Goal: Book appointment/travel/reservation

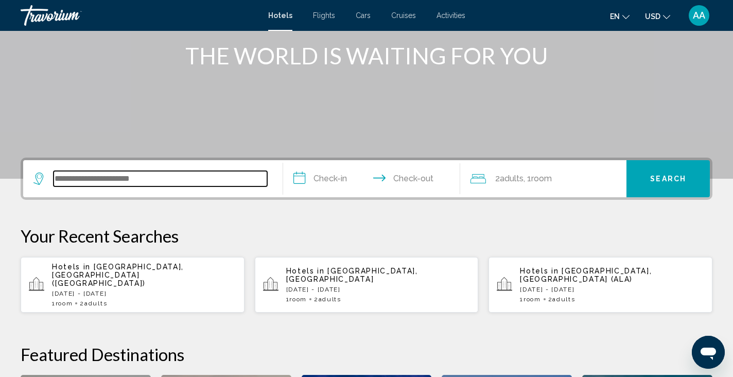
click at [82, 174] on input "Search widget" at bounding box center [161, 178] width 214 height 15
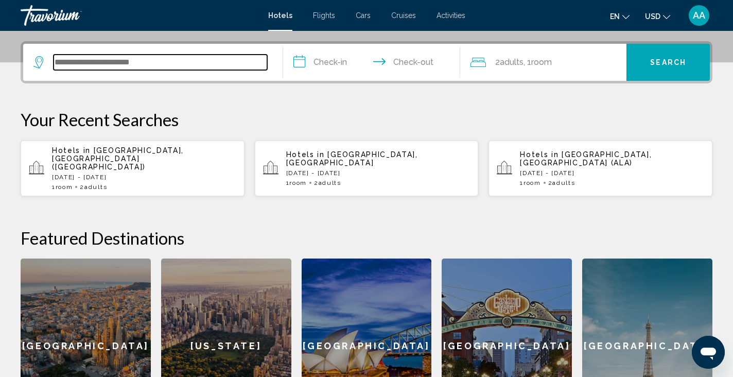
scroll to position [254, 0]
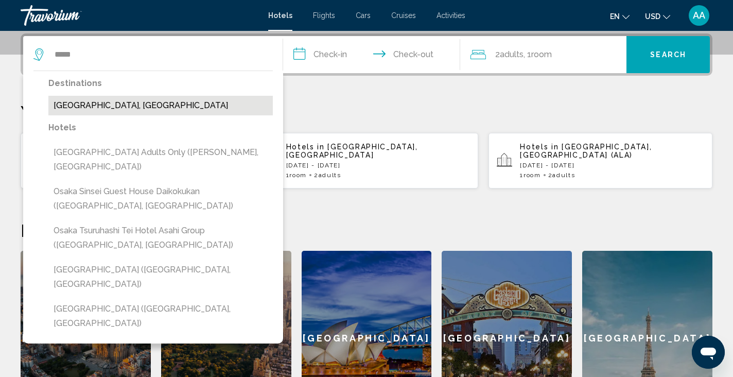
click at [110, 105] on button "Osaka Bayside, Japan" at bounding box center [160, 106] width 225 height 20
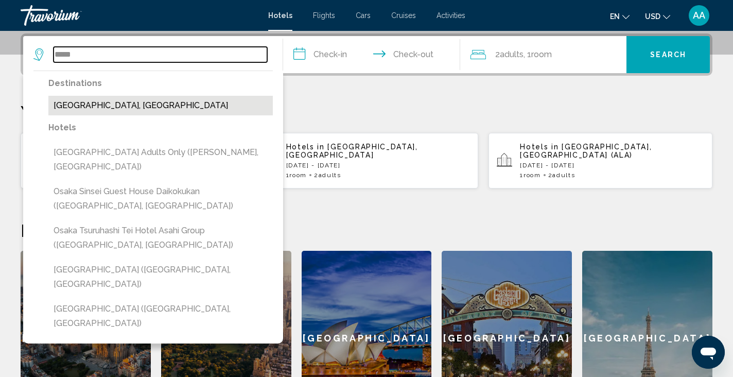
type input "**********"
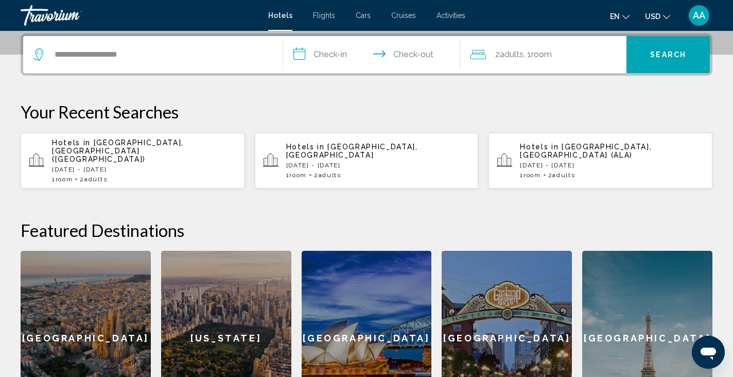
click at [345, 56] on input "**********" at bounding box center [373, 56] width 181 height 40
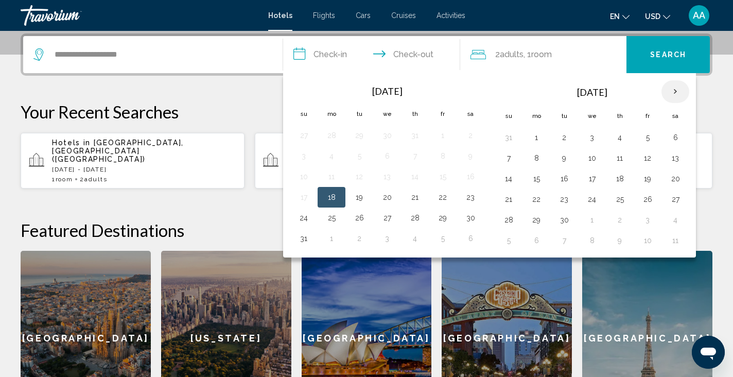
click at [673, 94] on th "Next month" at bounding box center [676, 91] width 28 height 23
click at [536, 160] on button "3" at bounding box center [536, 158] width 16 height 14
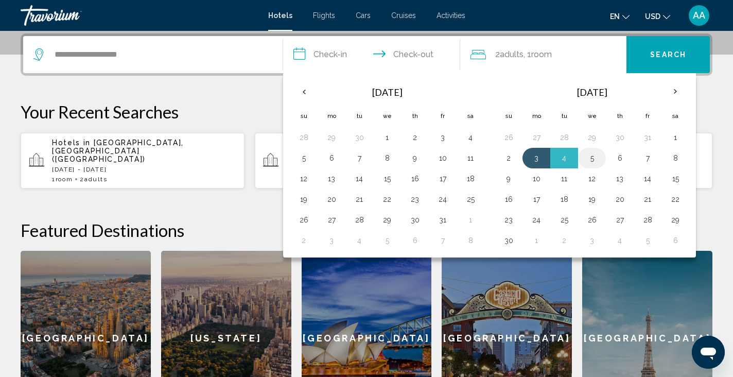
click at [585, 160] on button "5" at bounding box center [592, 158] width 16 height 14
type input "**********"
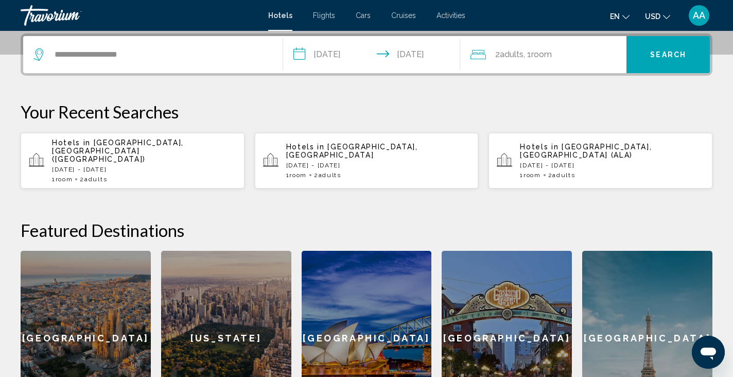
click at [694, 70] on button "Search" at bounding box center [668, 54] width 83 height 37
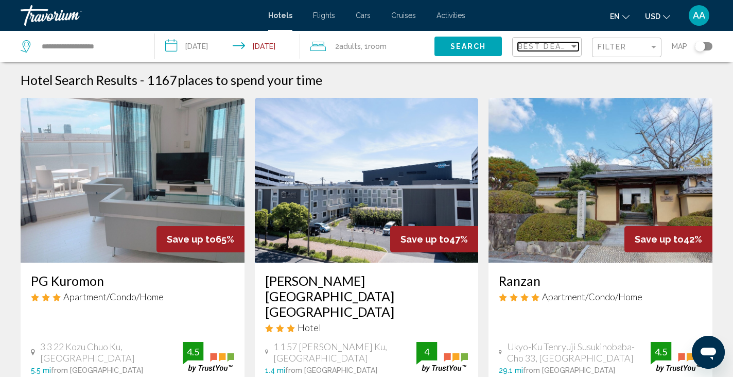
click at [569, 47] on span "Best Deals" at bounding box center [545, 46] width 54 height 8
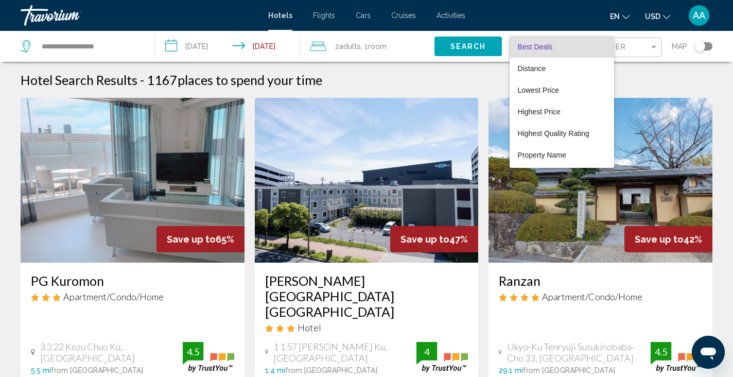
click at [649, 78] on div at bounding box center [366, 188] width 733 height 377
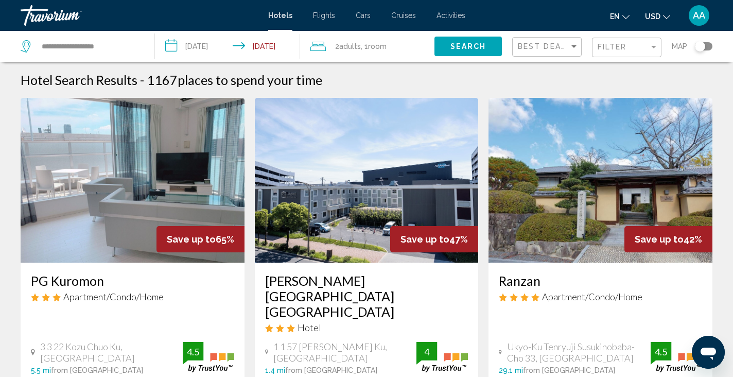
click at [706, 49] on div "Toggle map" at bounding box center [704, 46] width 18 height 8
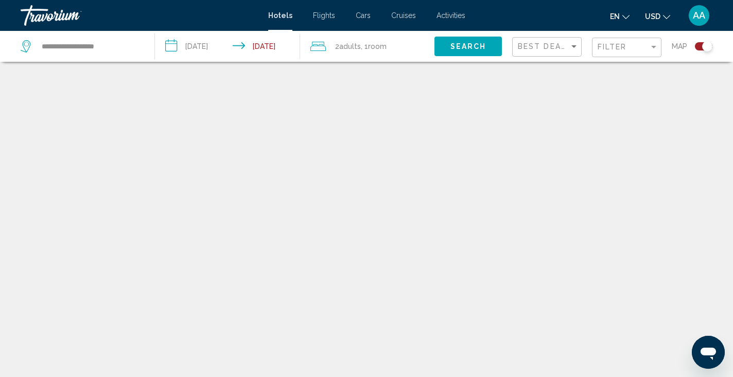
scroll to position [62, 0]
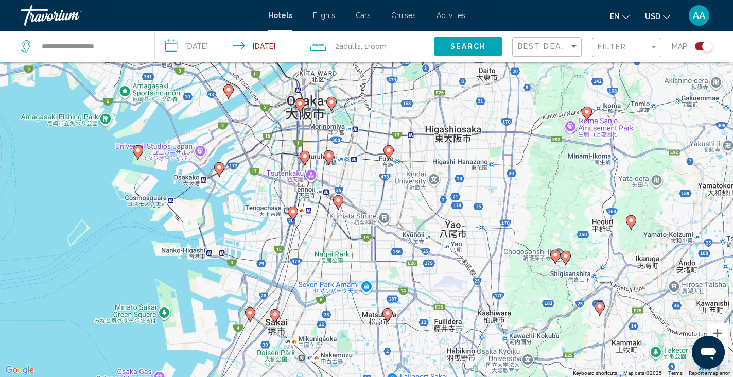
drag, startPoint x: 365, startPoint y: 170, endPoint x: 464, endPoint y: 297, distance: 161.1
click at [464, 298] on div "To activate drag with keyboard, press Alt + Enter. Once in keyboard drag state,…" at bounding box center [366, 188] width 733 height 377
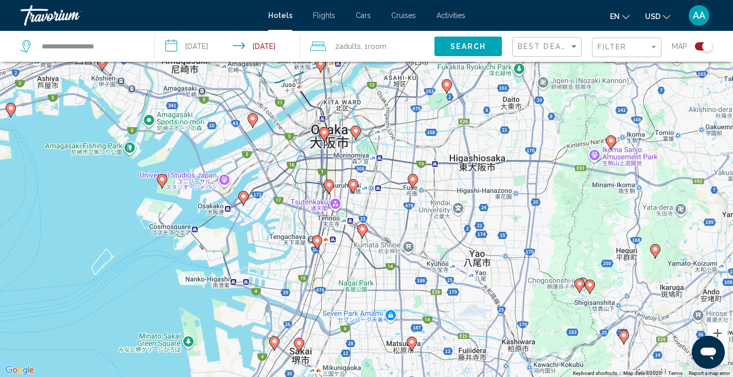
click at [330, 181] on icon "Main content" at bounding box center [328, 186] width 9 height 13
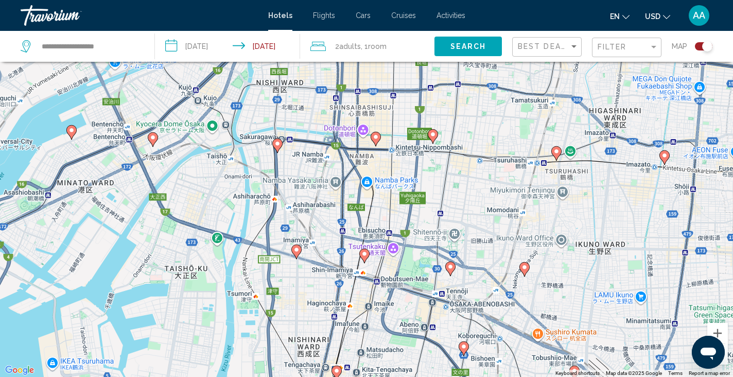
click at [275, 143] on image "Main content" at bounding box center [278, 144] width 6 height 6
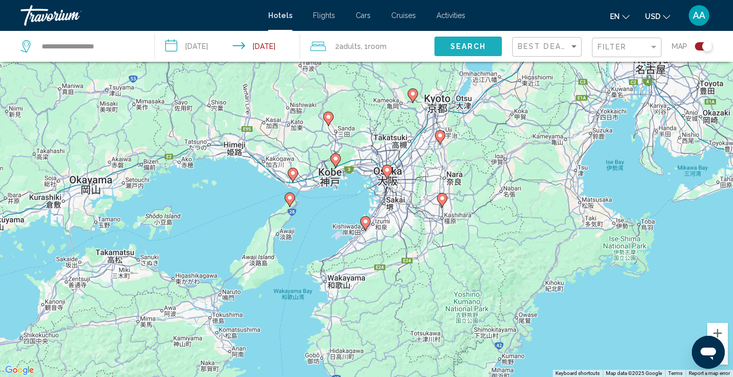
click at [442, 49] on button "Search" at bounding box center [468, 46] width 67 height 19
click at [707, 46] on div "Toggle map" at bounding box center [707, 46] width 10 height 10
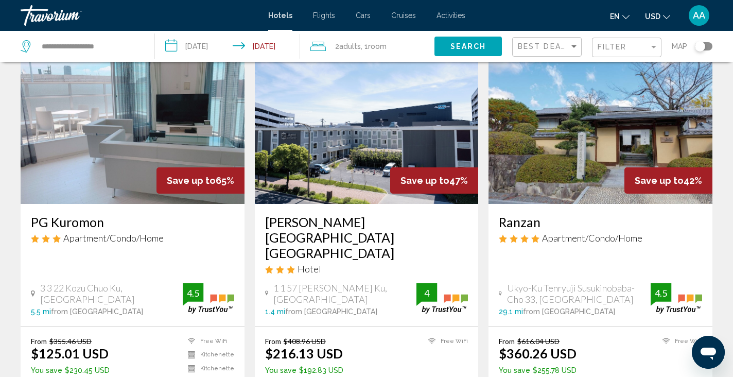
scroll to position [56, 0]
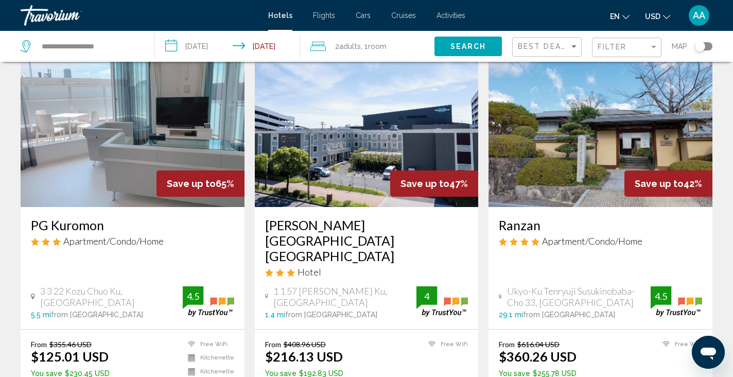
click at [170, 201] on img "Main content" at bounding box center [133, 124] width 224 height 165
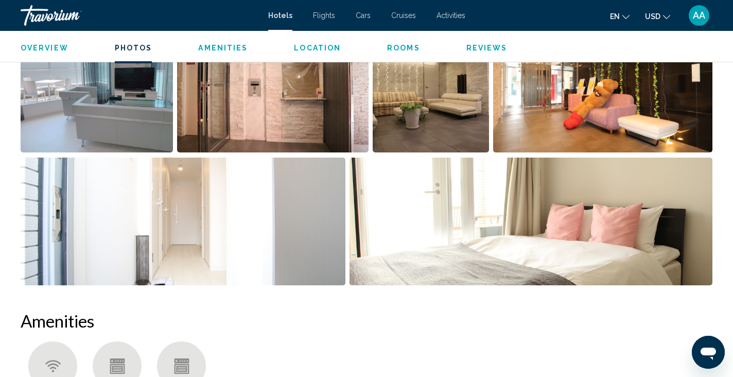
scroll to position [644, 0]
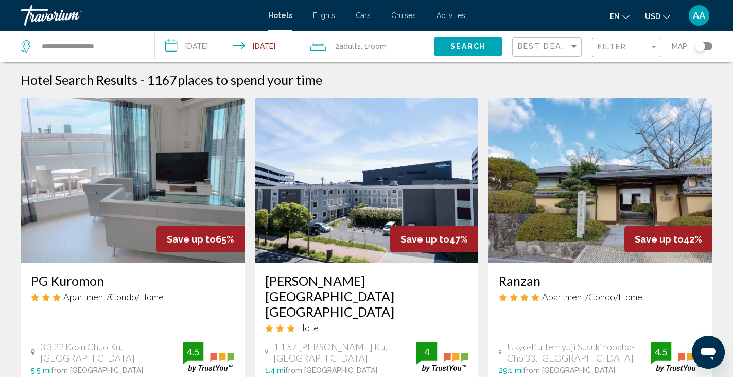
click at [348, 200] on img "Main content" at bounding box center [367, 180] width 224 height 165
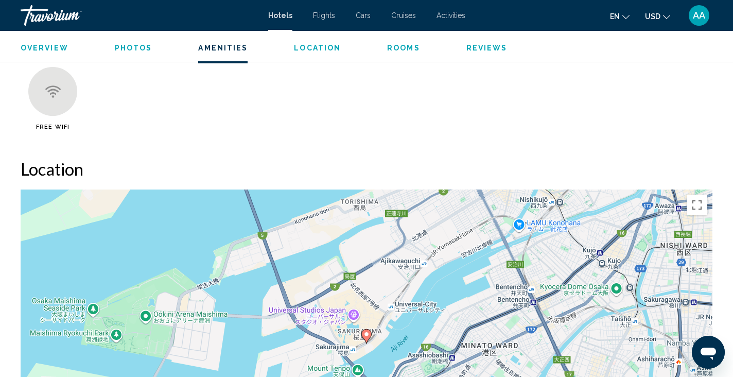
scroll to position [933, 0]
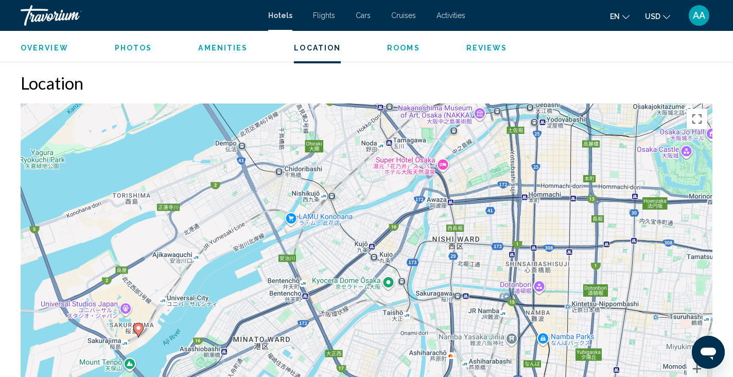
drag, startPoint x: 621, startPoint y: 278, endPoint x: 391, endPoint y: 357, distance: 243.2
click at [391, 357] on div "To activate drag with keyboard, press Alt + Enter. Once in keyboard drag state,…" at bounding box center [367, 258] width 692 height 309
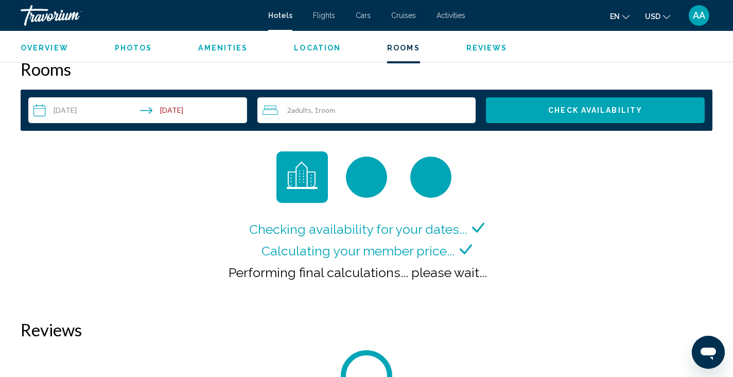
scroll to position [1312, 0]
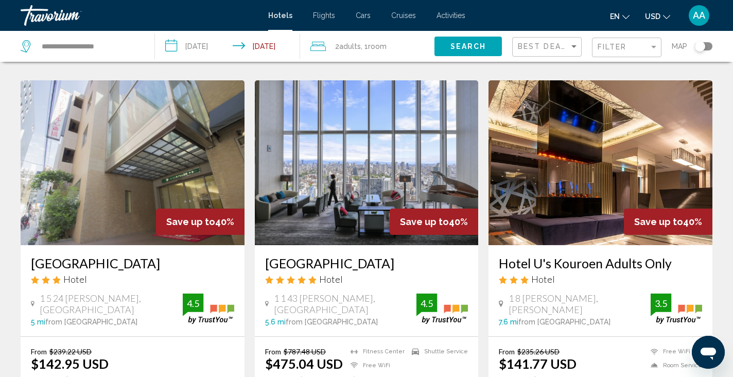
scroll to position [419, 0]
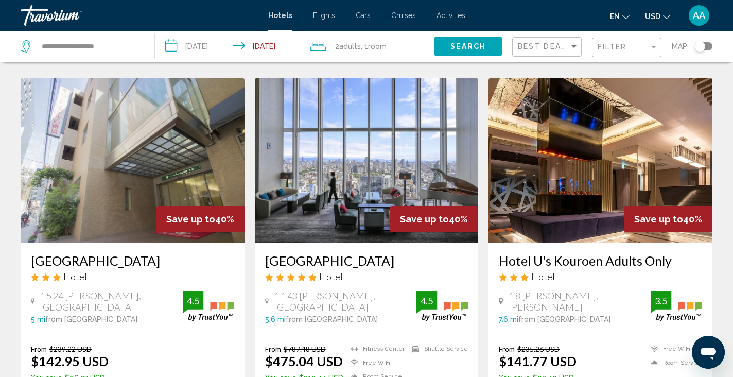
click at [577, 166] on img "Main content" at bounding box center [601, 160] width 224 height 165
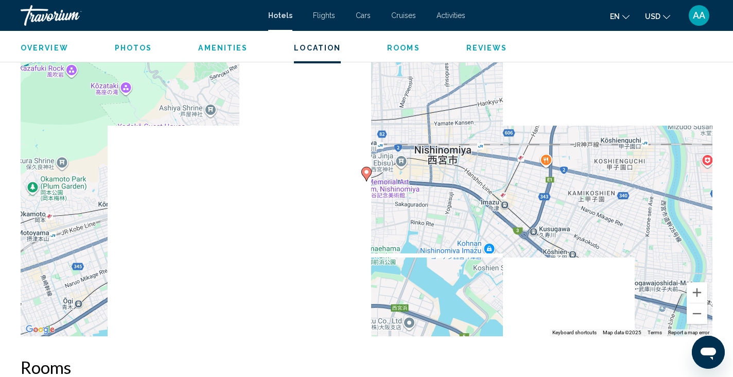
scroll to position [992, 0]
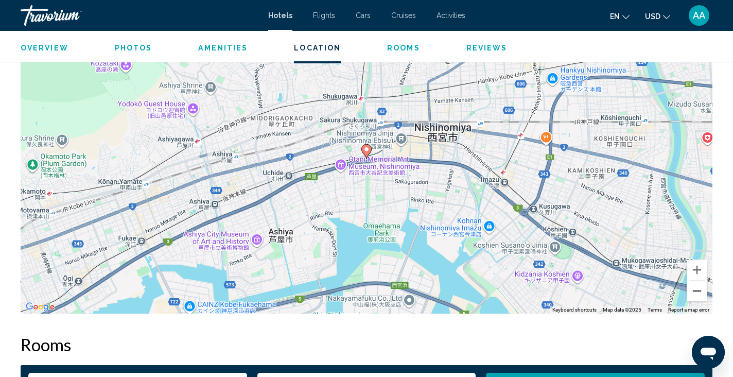
click at [696, 296] on button "Zoom out" at bounding box center [697, 291] width 21 height 21
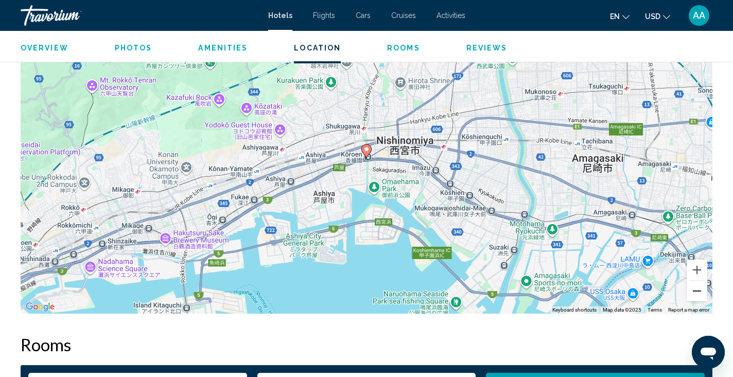
click at [696, 296] on button "Zoom out" at bounding box center [697, 291] width 21 height 21
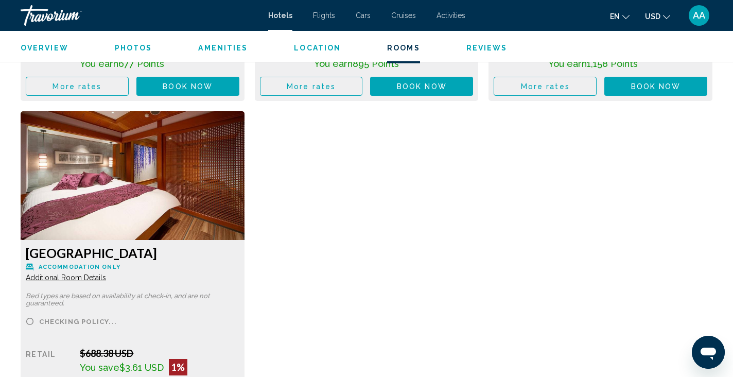
scroll to position [2335, 0]
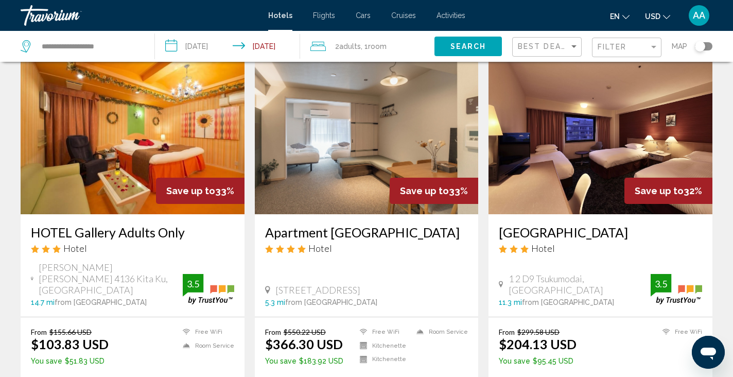
scroll to position [1360, 0]
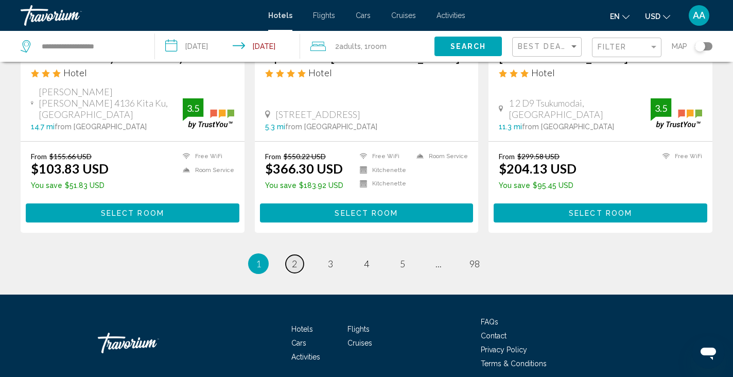
click at [293, 258] on span "2" at bounding box center [294, 263] width 5 height 11
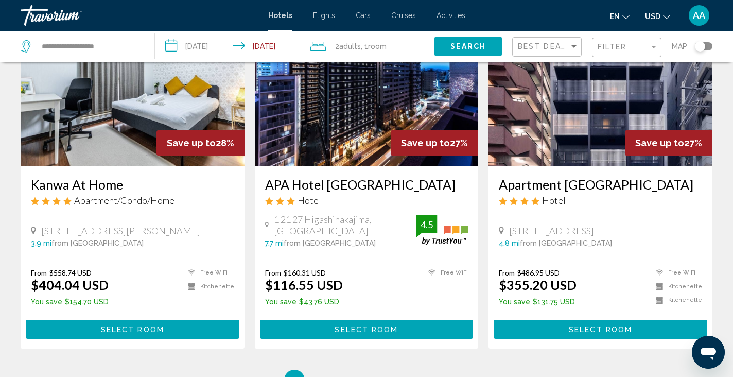
scroll to position [1360, 0]
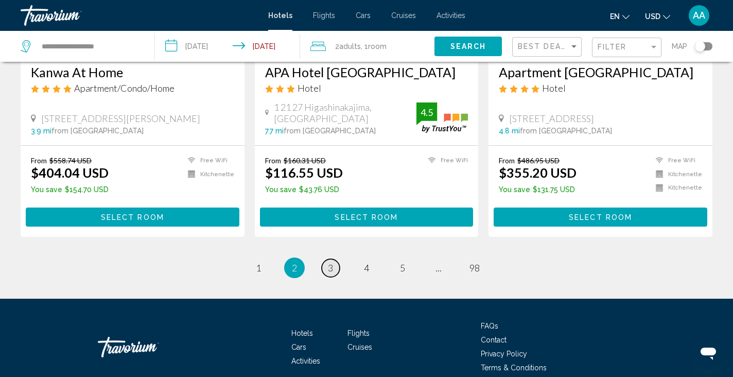
click at [328, 259] on link "page 3" at bounding box center [331, 268] width 18 height 18
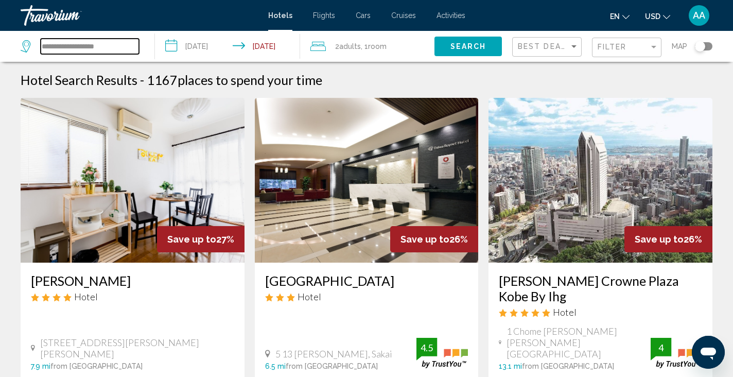
click at [109, 44] on input "**********" at bounding box center [90, 46] width 98 height 15
type input "*"
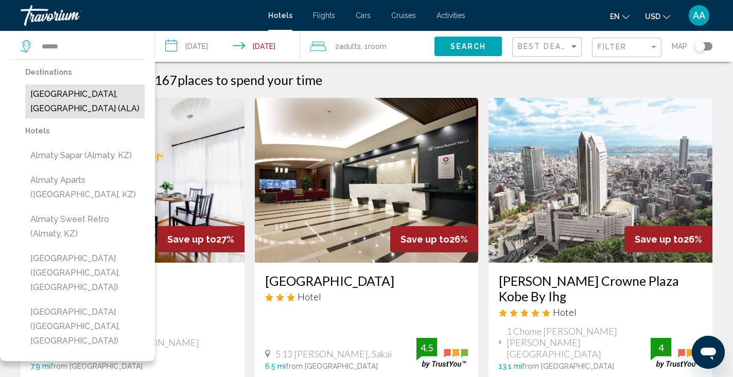
click at [96, 96] on button "Almaty, Kazakhstan (ALA)" at bounding box center [84, 101] width 119 height 34
type input "**********"
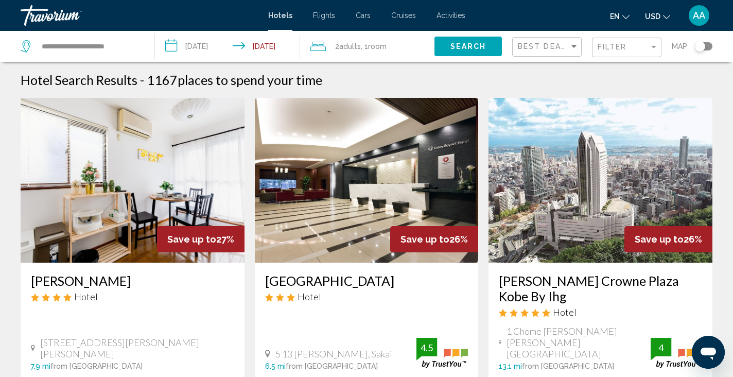
click at [202, 53] on input "**********" at bounding box center [229, 48] width 149 height 34
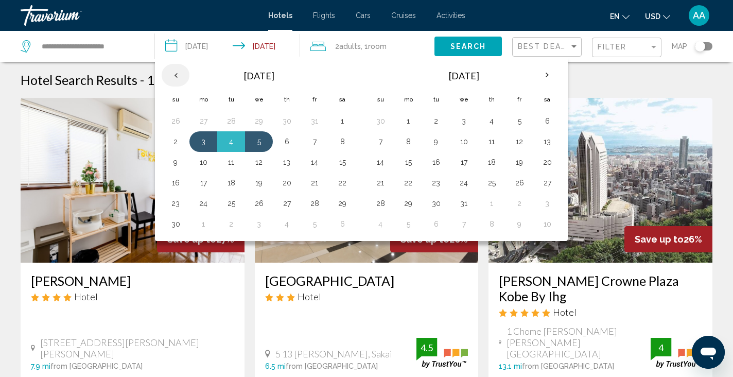
click at [181, 77] on th "Previous month" at bounding box center [176, 75] width 28 height 23
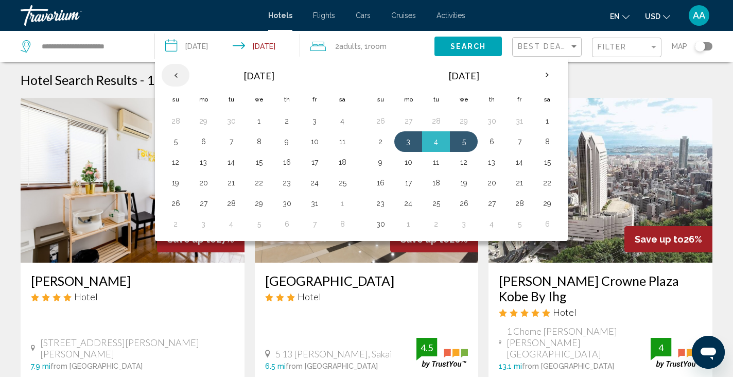
click at [181, 77] on th "Previous month" at bounding box center [176, 75] width 28 height 23
click at [295, 167] on button "18" at bounding box center [287, 162] width 16 height 14
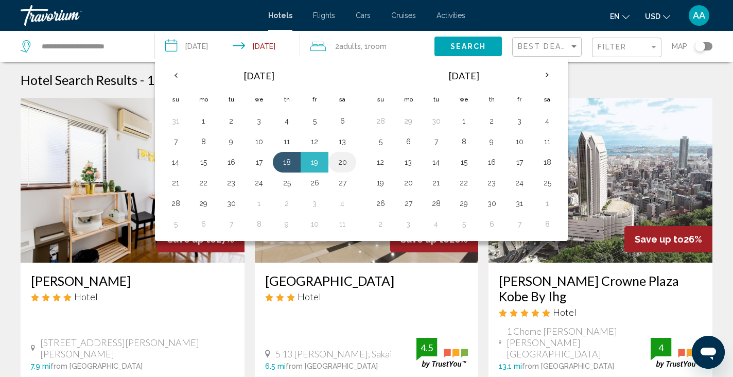
click at [352, 162] on td "20" at bounding box center [343, 162] width 28 height 21
click at [341, 165] on button "20" at bounding box center [342, 162] width 16 height 14
type input "**********"
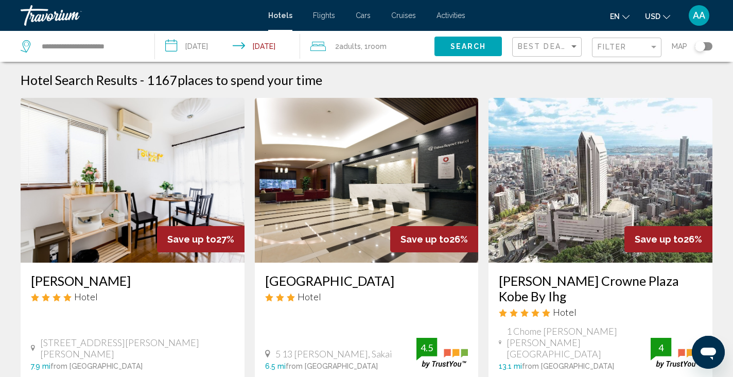
click at [448, 45] on button "Search" at bounding box center [468, 46] width 67 height 19
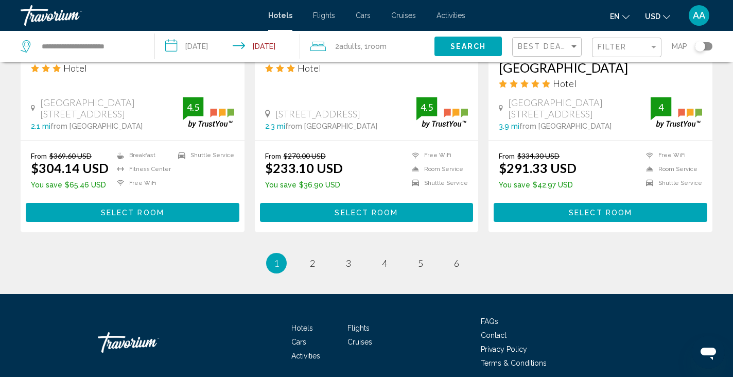
scroll to position [1358, 0]
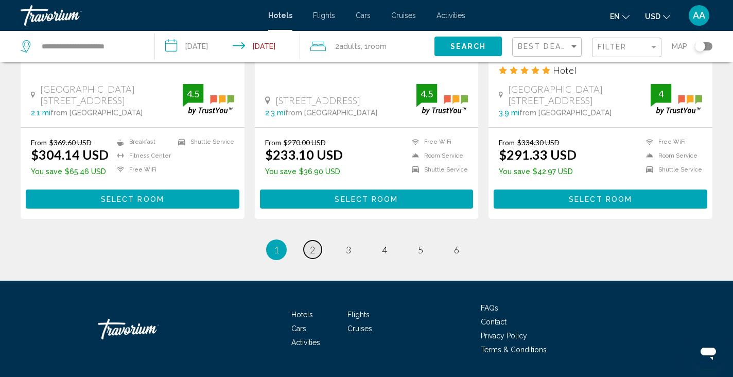
click at [314, 244] on span "2" at bounding box center [312, 249] width 5 height 11
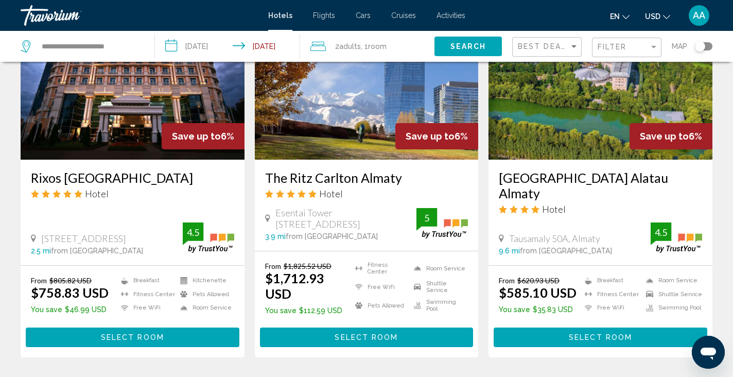
scroll to position [473, 0]
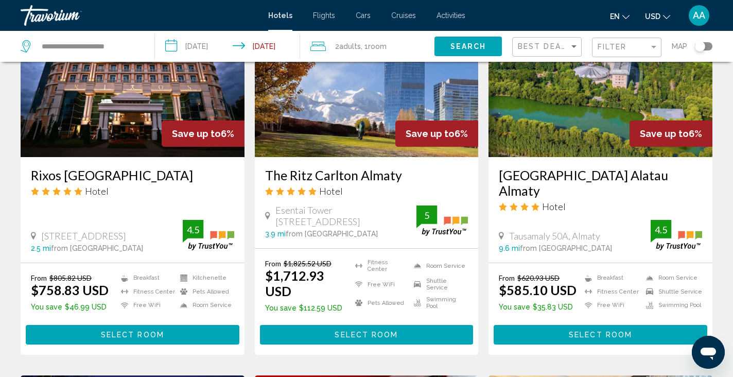
click at [582, 163] on div "Swissôtel Wellness Resort Alatau Almaty Hotel Tausamaly 50A, Almaty 9.6 mi from…" at bounding box center [601, 210] width 224 height 106
click at [571, 121] on img "Main content" at bounding box center [601, 74] width 224 height 165
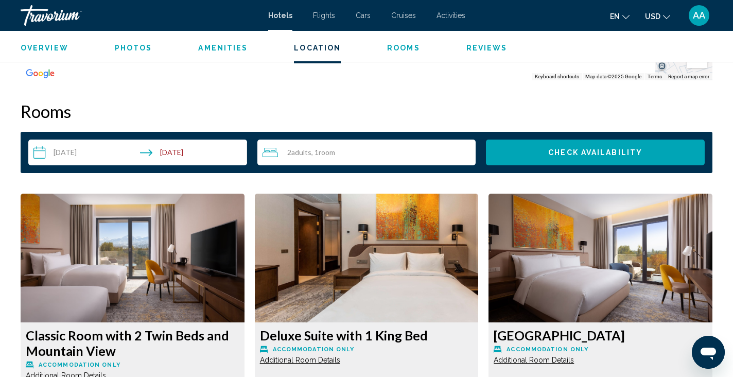
scroll to position [1261, 0]
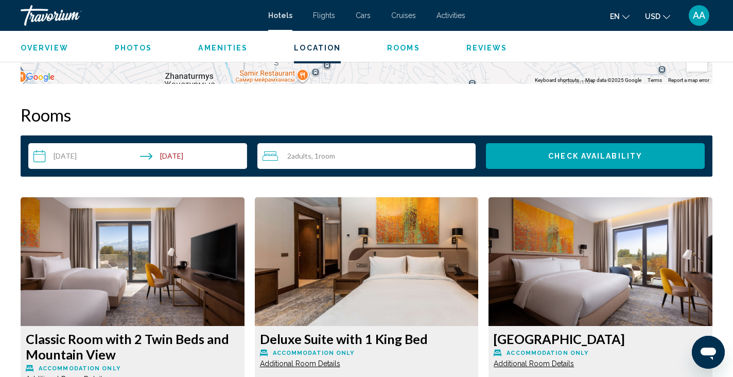
click at [231, 152] on input "**********" at bounding box center [139, 157] width 223 height 29
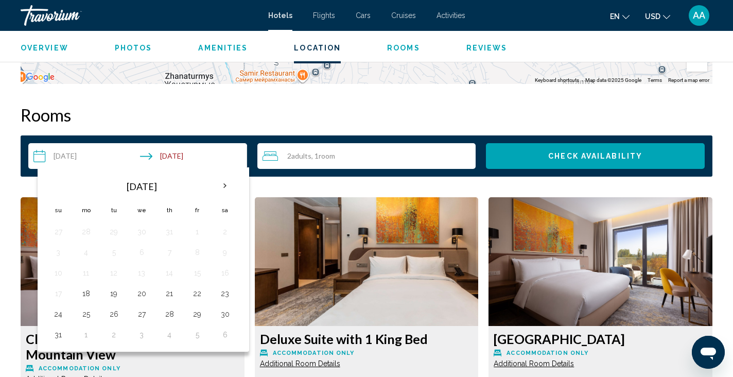
click at [276, 108] on h2 "Rooms" at bounding box center [367, 115] width 692 height 21
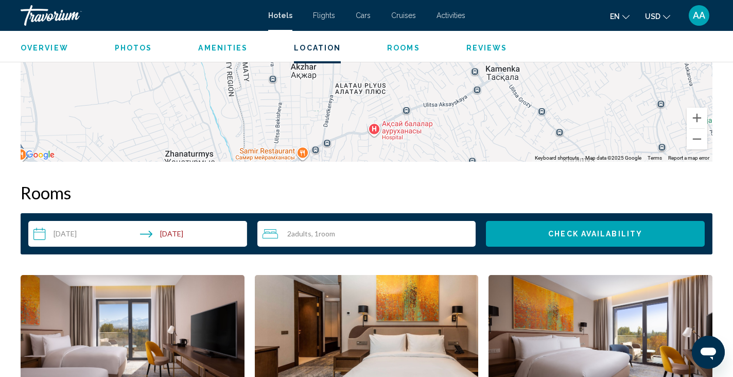
scroll to position [1181, 0]
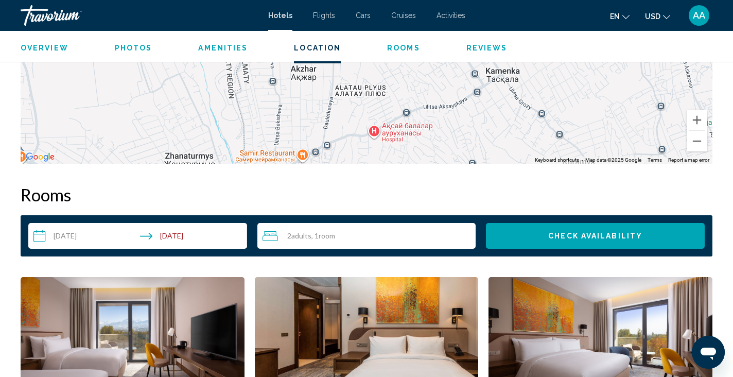
click at [177, 243] on input "**********" at bounding box center [139, 237] width 223 height 29
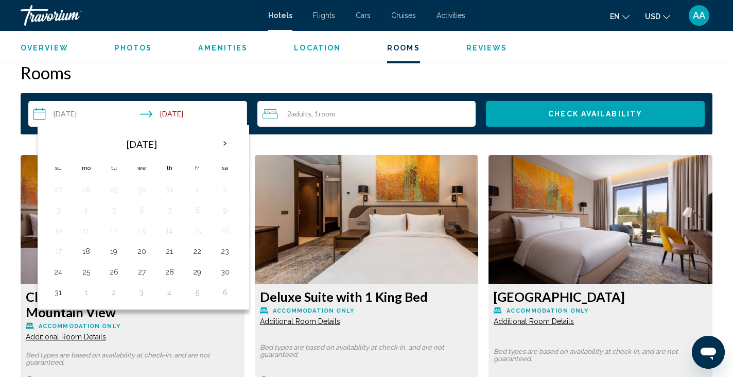
scroll to position [1310, 0]
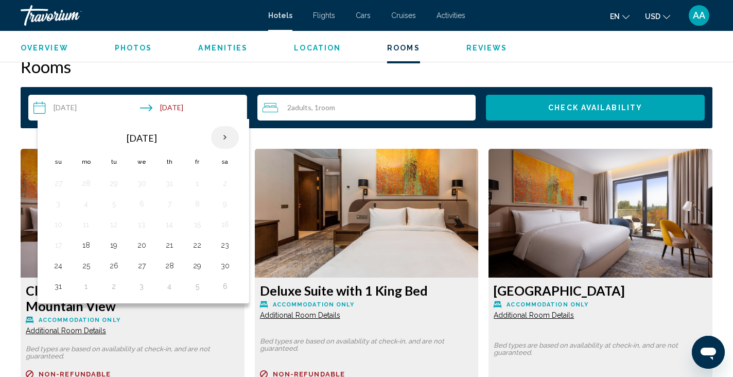
click at [230, 127] on th "Next month" at bounding box center [225, 137] width 28 height 23
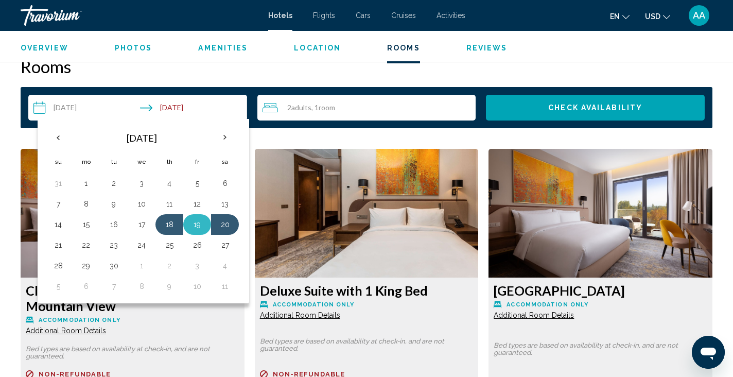
click at [189, 224] on button "19" at bounding box center [197, 224] width 16 height 14
click at [226, 225] on button "20" at bounding box center [225, 224] width 16 height 14
type input "**********"
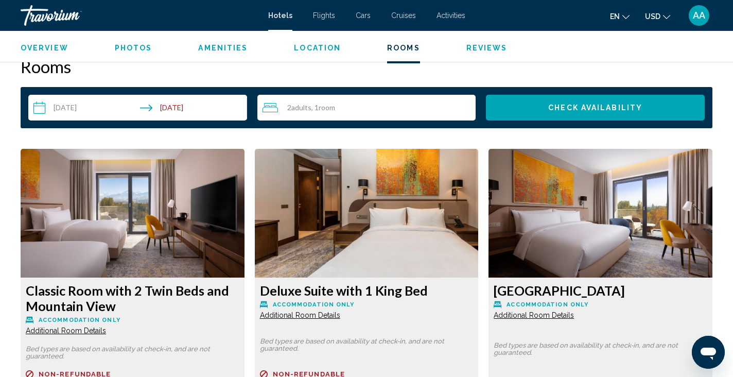
click at [588, 116] on button "Check Availability" at bounding box center [595, 108] width 219 height 26
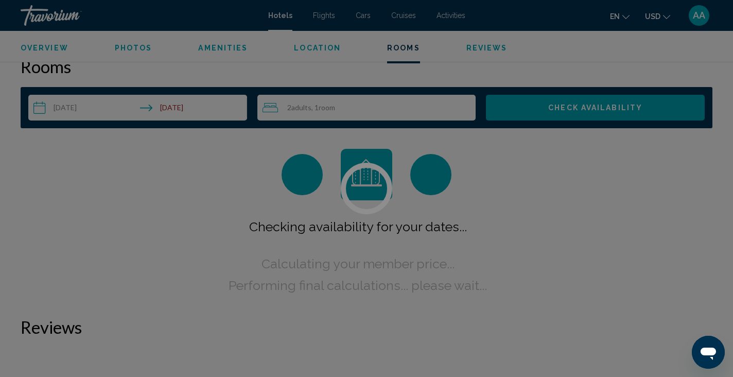
scroll to position [1304, 0]
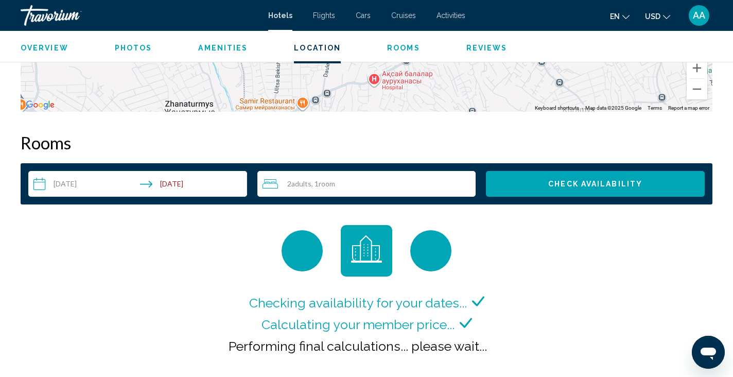
scroll to position [1290, 0]
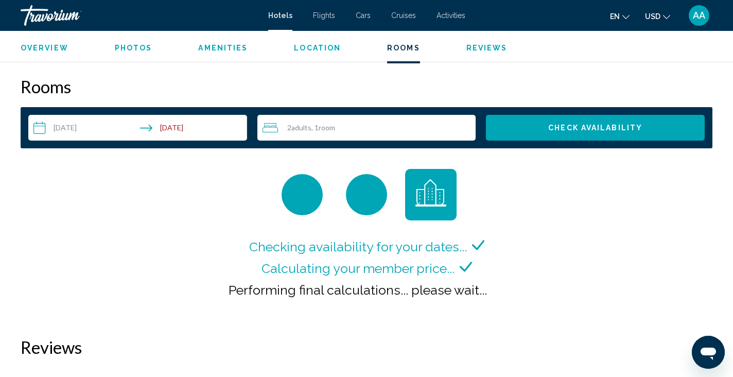
click at [585, 123] on span "Check Availability" at bounding box center [595, 127] width 94 height 8
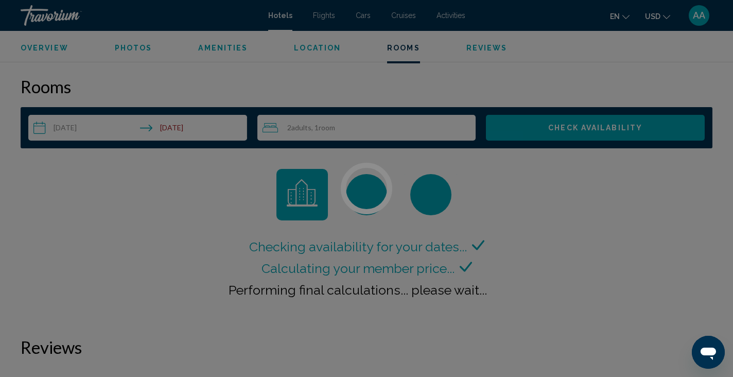
scroll to position [1304, 0]
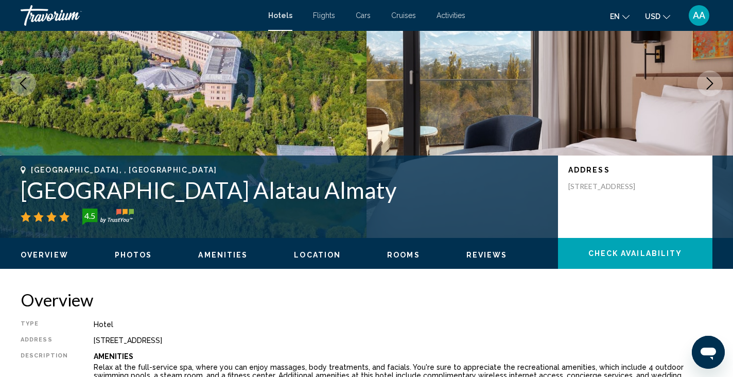
scroll to position [100, 0]
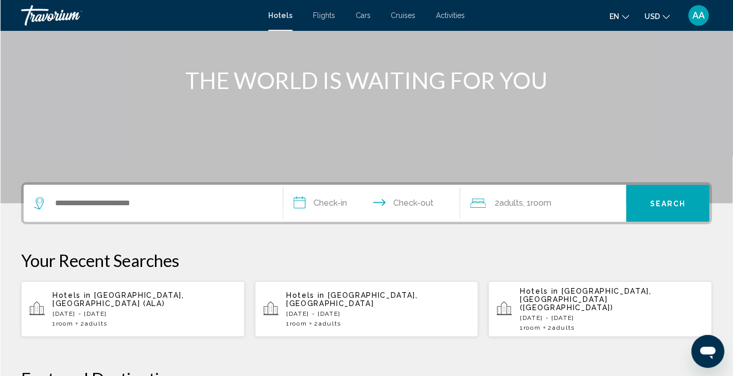
scroll to position [107, 0]
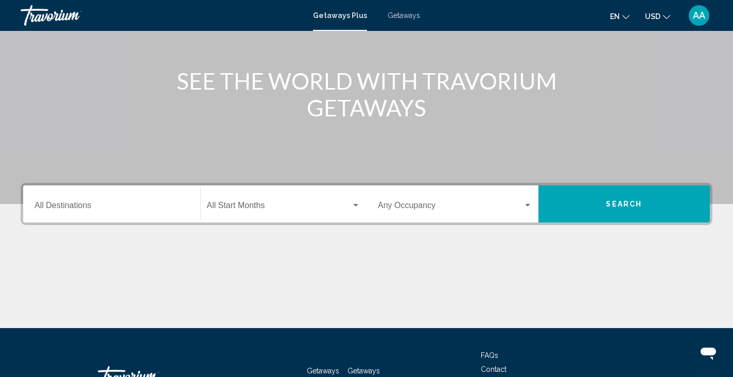
click at [148, 192] on div "Destination All Destinations" at bounding box center [112, 204] width 155 height 32
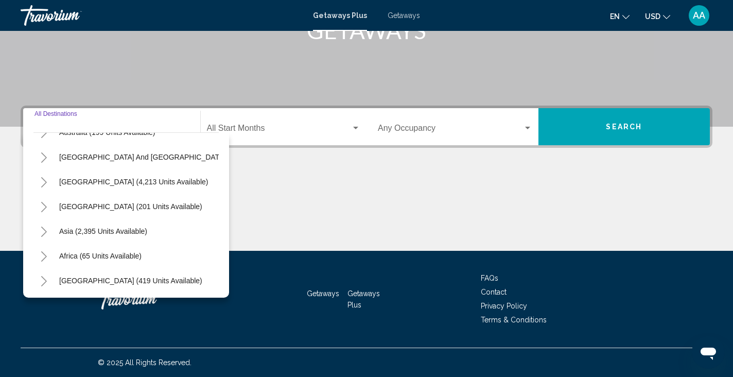
scroll to position [167, 0]
click at [44, 287] on button "Toggle Middle East (419 units available)" at bounding box center [43, 280] width 21 height 21
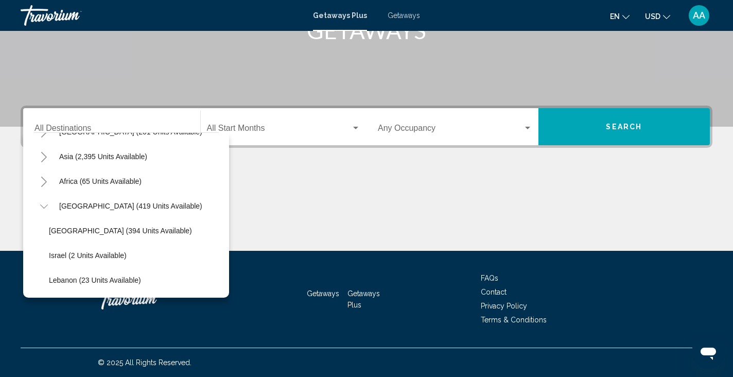
scroll to position [210, 0]
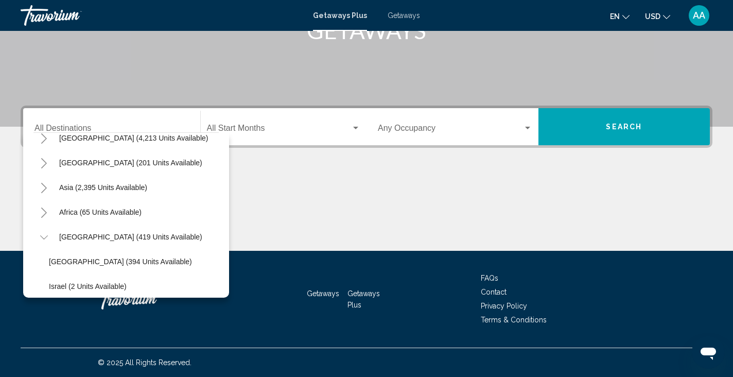
click at [43, 233] on icon "Toggle Middle East (419 units available)" at bounding box center [44, 237] width 8 height 10
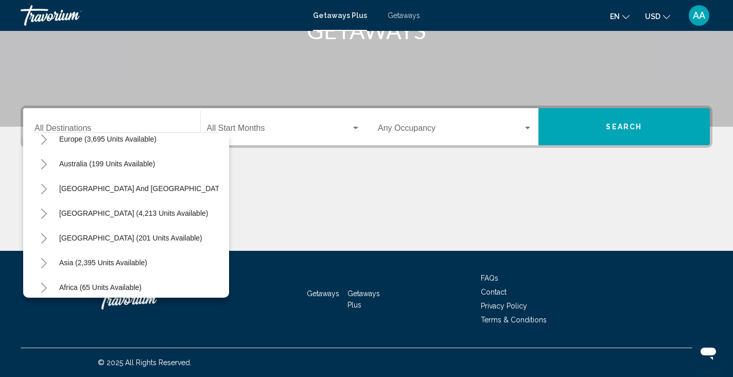
scroll to position [145, 0]
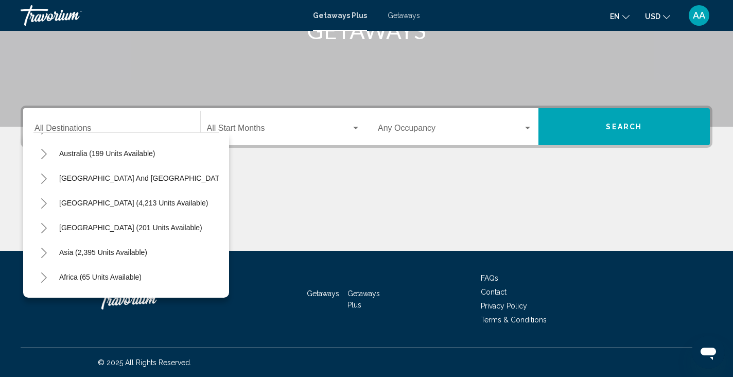
click at [44, 250] on icon "Toggle Asia (2,395 units available)" at bounding box center [44, 253] width 6 height 10
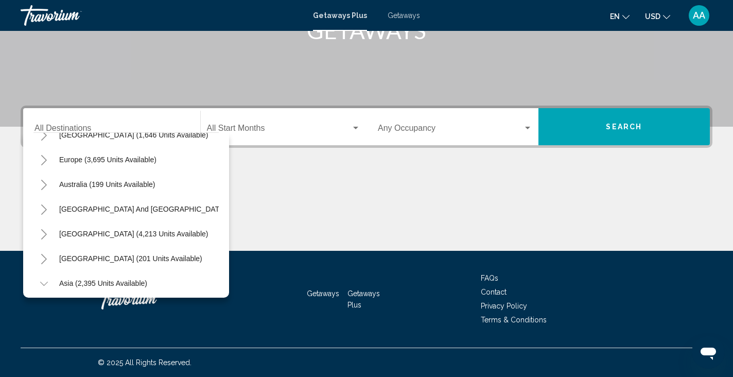
scroll to position [174, 0]
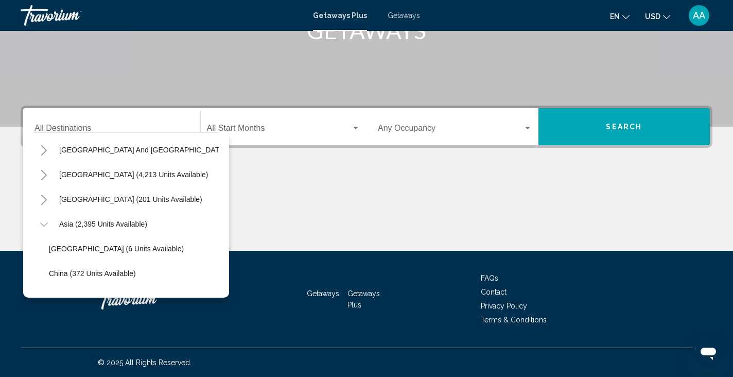
click at [45, 223] on icon "Toggle Asia (2,395 units available)" at bounding box center [44, 224] width 8 height 10
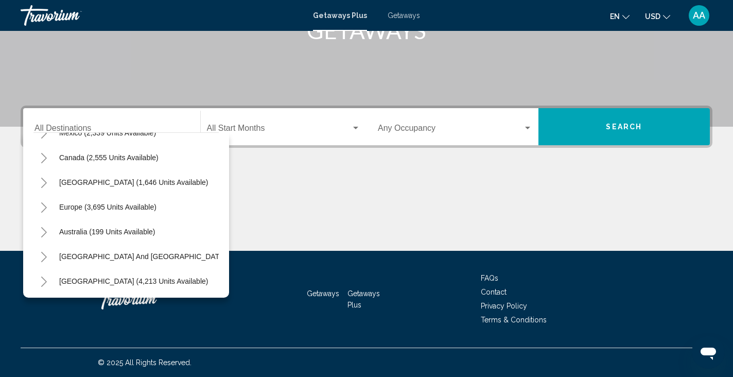
scroll to position [65, 0]
click at [44, 252] on button "Toggle South Pacific and Oceania (127 units available)" at bounding box center [43, 258] width 21 height 21
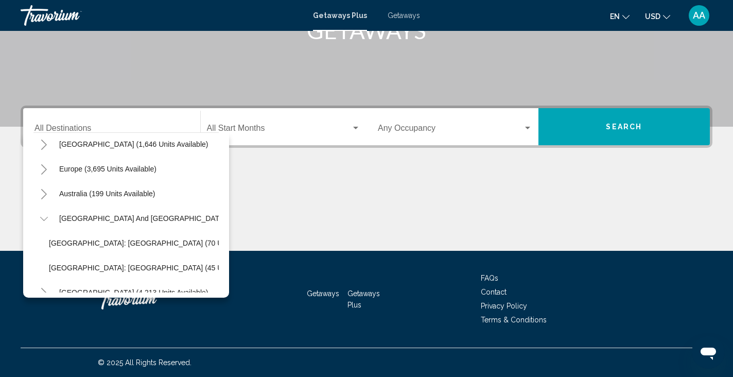
scroll to position [84, 0]
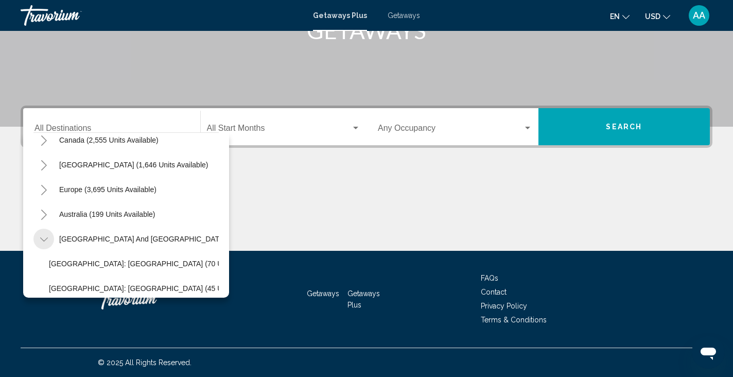
click at [44, 238] on icon "Toggle South Pacific and Oceania (127 units available)" at bounding box center [44, 239] width 8 height 10
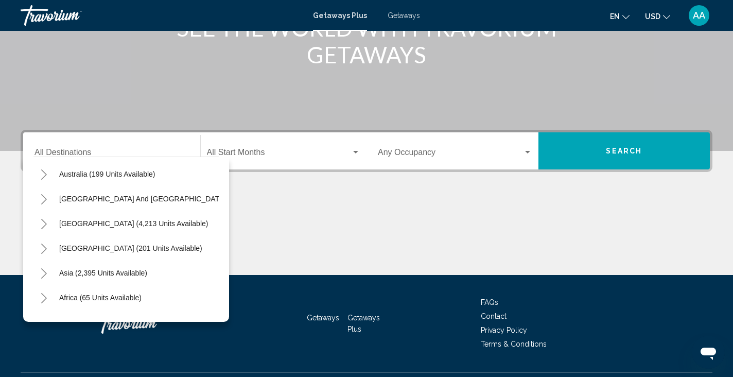
scroll to position [167, 0]
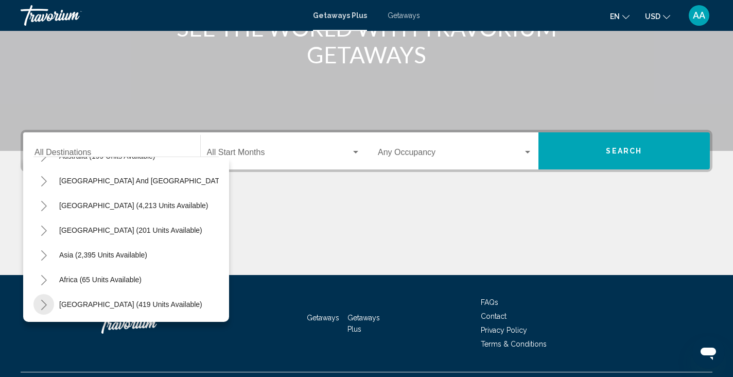
click at [45, 304] on icon "Toggle Middle East (419 units available)" at bounding box center [44, 305] width 6 height 10
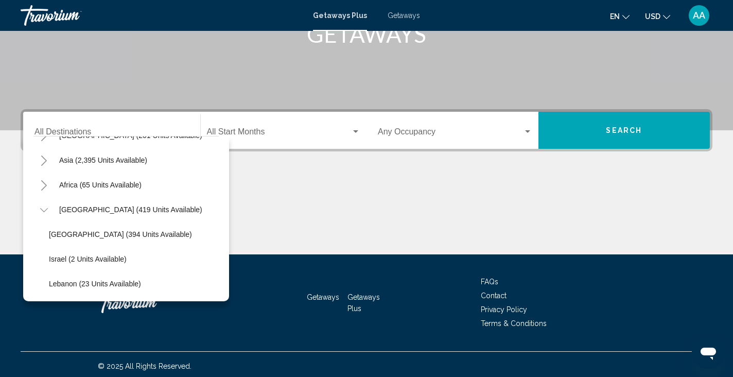
scroll to position [182, 0]
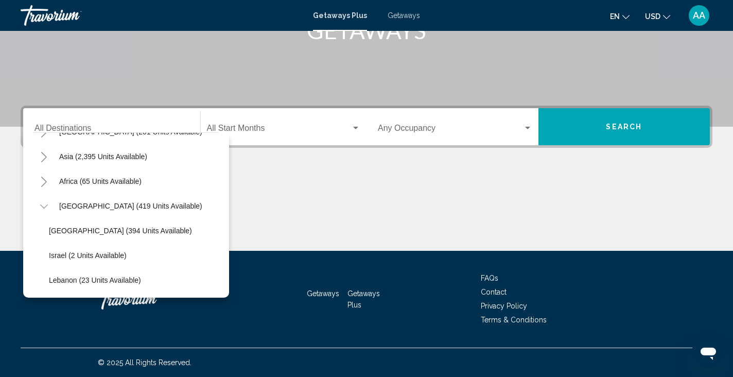
click at [39, 207] on button "Toggle Middle East (419 units available)" at bounding box center [43, 206] width 21 height 21
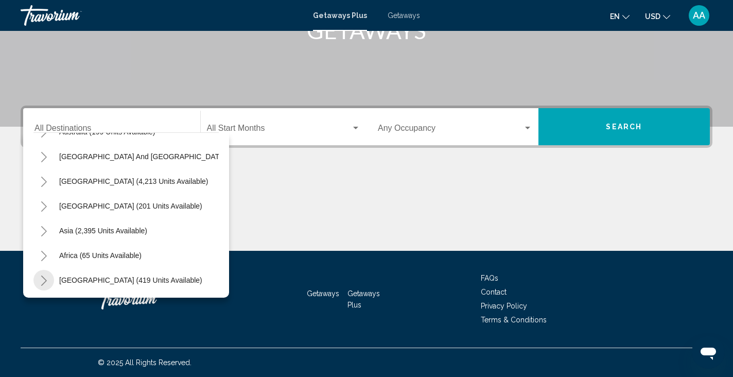
scroll to position [167, 0]
click at [36, 233] on button "Toggle Asia (2,395 units available)" at bounding box center [43, 230] width 21 height 21
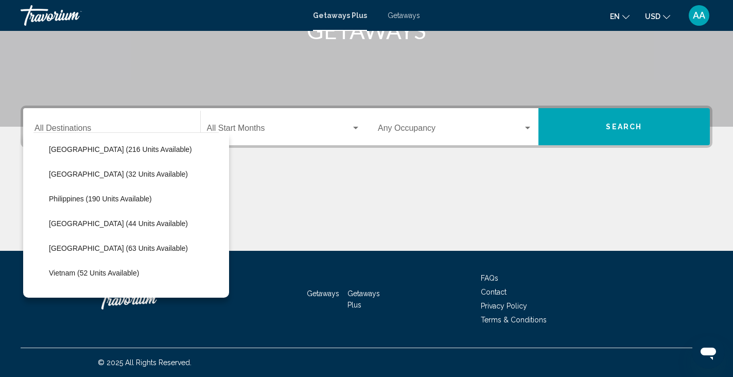
scroll to position [382, 0]
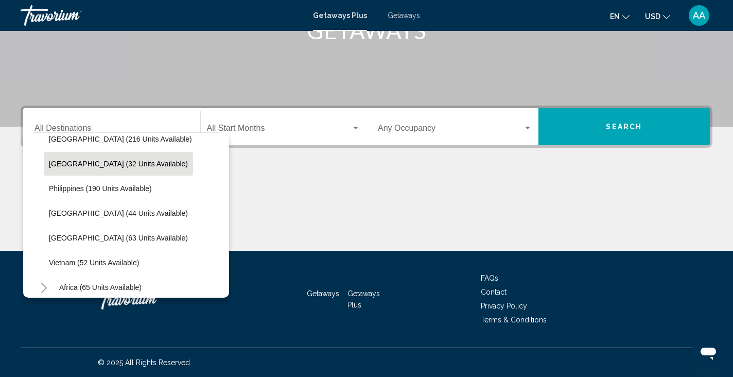
click at [75, 169] on button "[GEOGRAPHIC_DATA] (32 units available)" at bounding box center [118, 164] width 149 height 24
type input "**********"
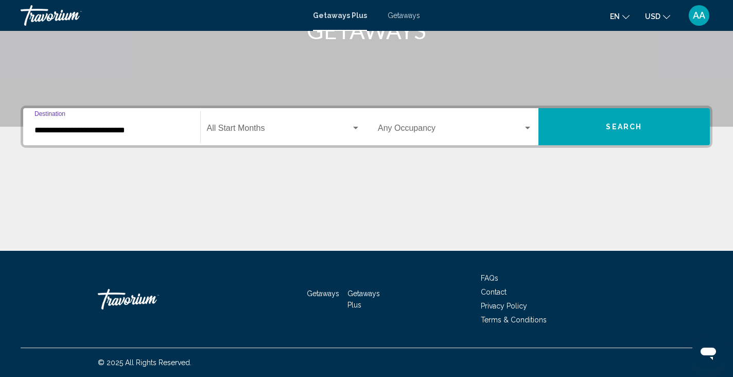
click at [237, 127] on span "Search widget" at bounding box center [279, 130] width 145 height 9
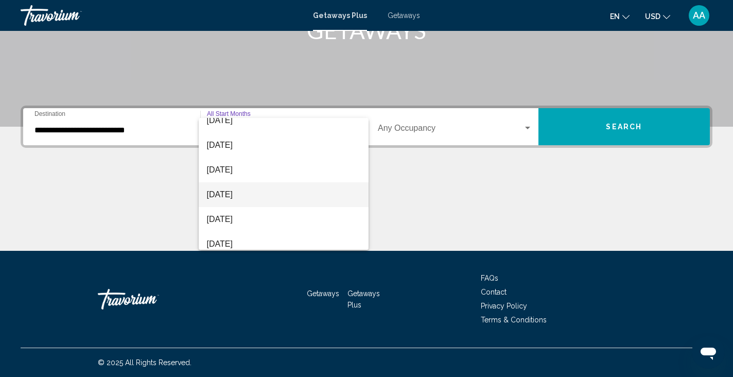
scroll to position [131, 0]
click at [270, 190] on span "[DATE]" at bounding box center [284, 197] width 154 height 25
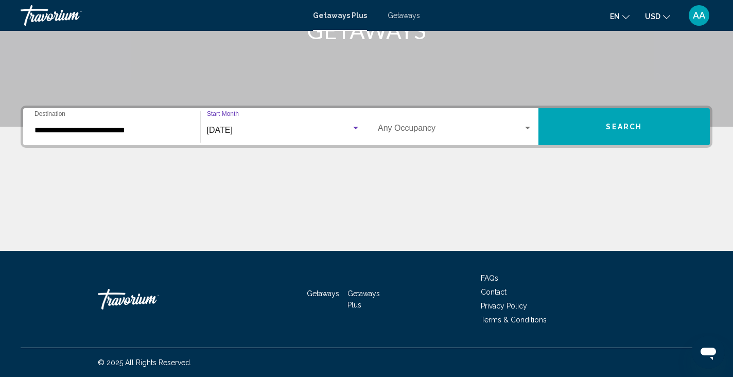
click at [509, 137] on div "Occupancy Any Occupancy" at bounding box center [455, 127] width 155 height 32
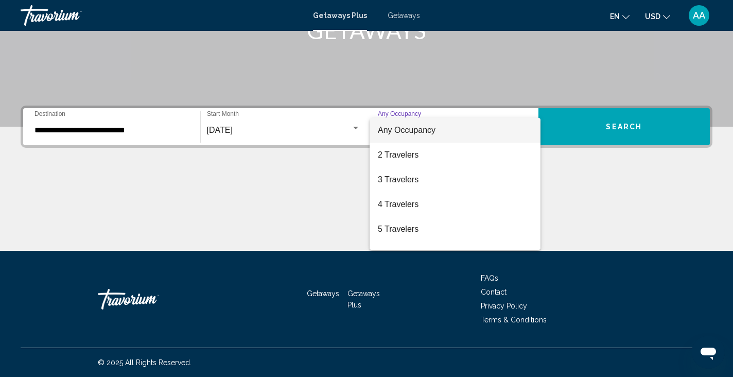
click at [607, 115] on div at bounding box center [366, 188] width 733 height 377
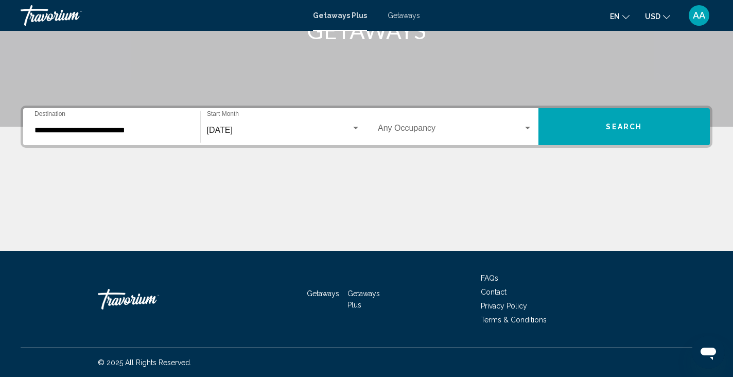
click at [603, 126] on button "Search" at bounding box center [625, 126] width 172 height 37
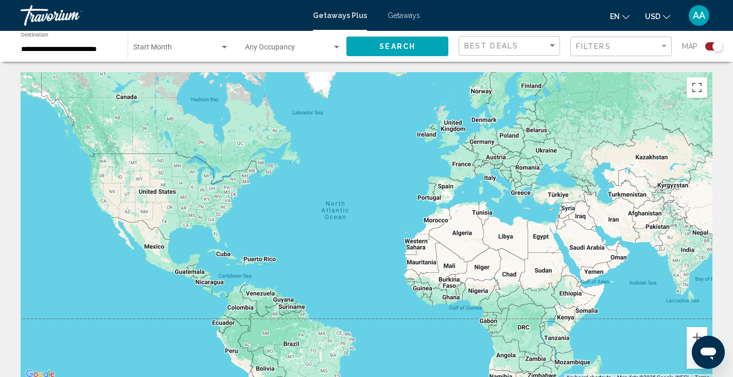
click at [101, 48] on input "**********" at bounding box center [69, 49] width 96 height 8
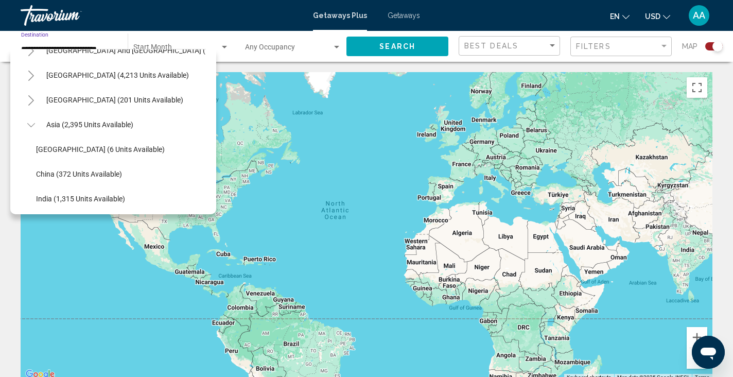
scroll to position [188, 0]
click at [62, 123] on span "Asia (2,395 units available)" at bounding box center [89, 126] width 87 height 8
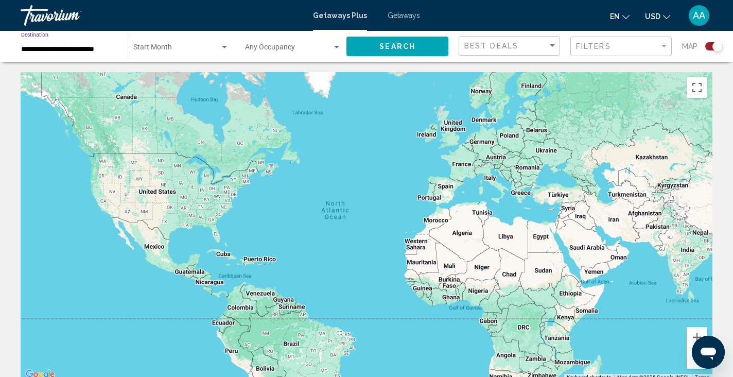
click at [84, 57] on div "**********" at bounding box center [69, 46] width 96 height 28
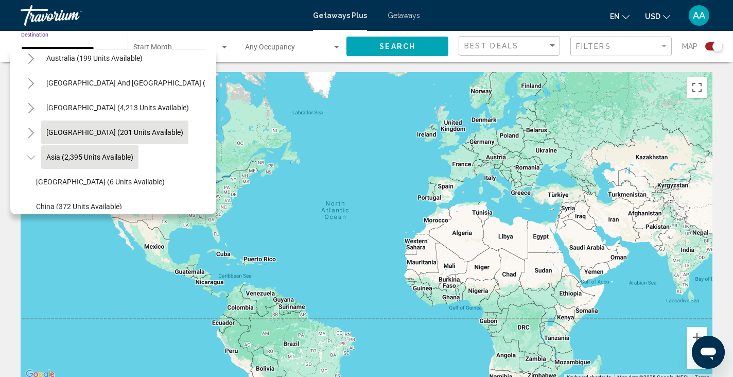
scroll to position [156, 0]
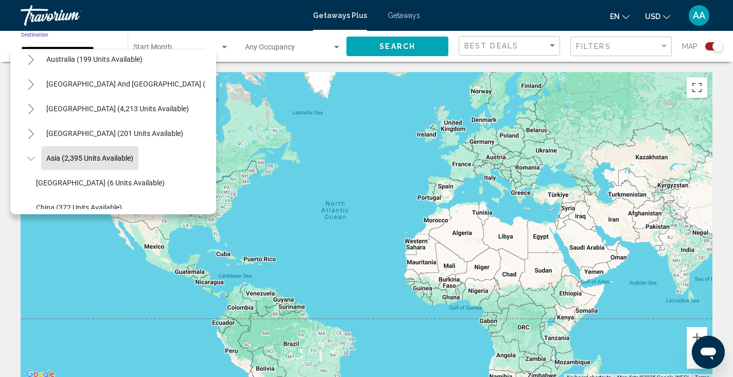
click at [30, 160] on icon "Toggle Asia (2,395 units available)" at bounding box center [31, 158] width 8 height 10
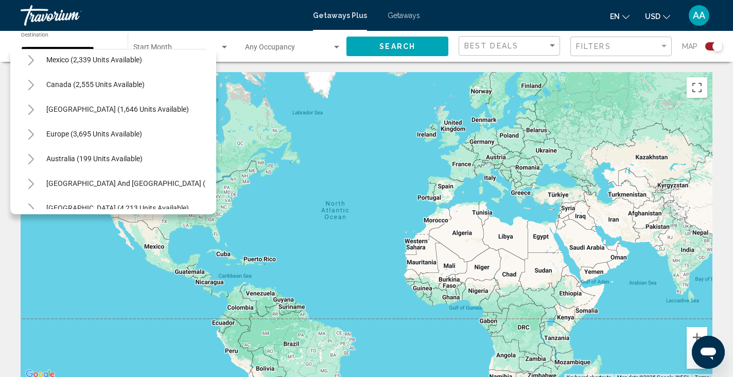
scroll to position [167, 0]
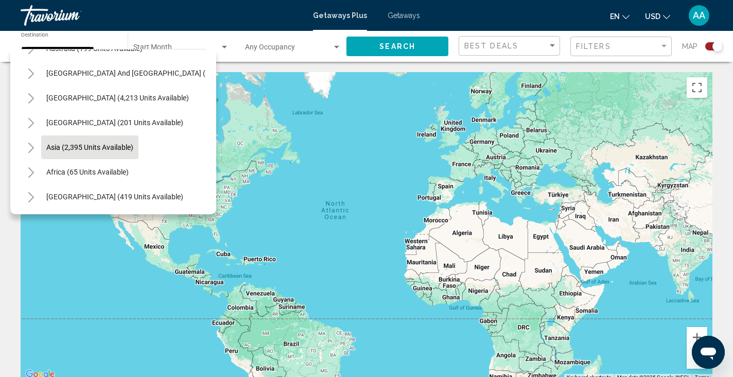
click at [35, 169] on button "Toggle Africa (65 units available)" at bounding box center [31, 172] width 21 height 21
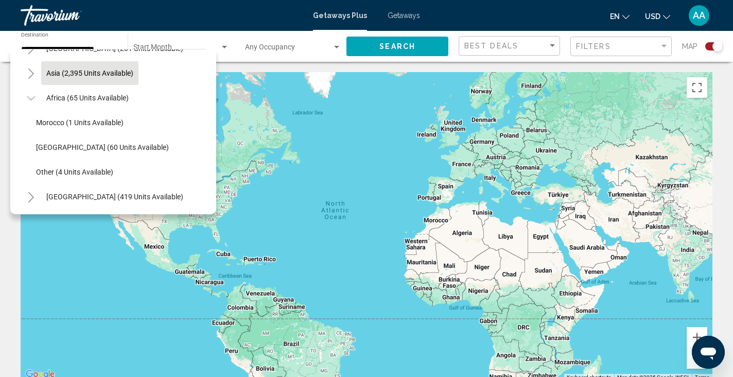
scroll to position [19, 0]
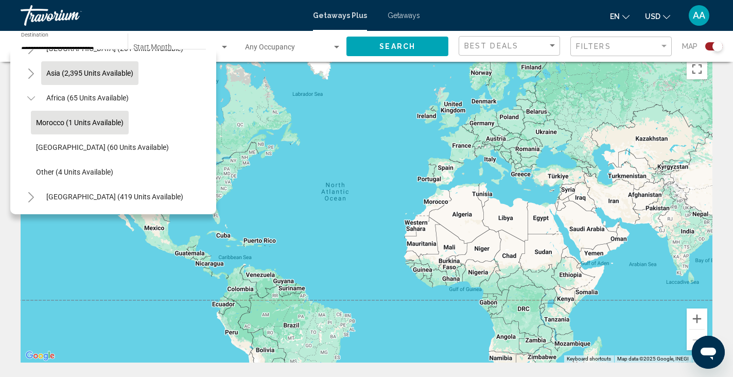
click at [54, 124] on span "Morocco (1 units available)" at bounding box center [80, 122] width 88 height 8
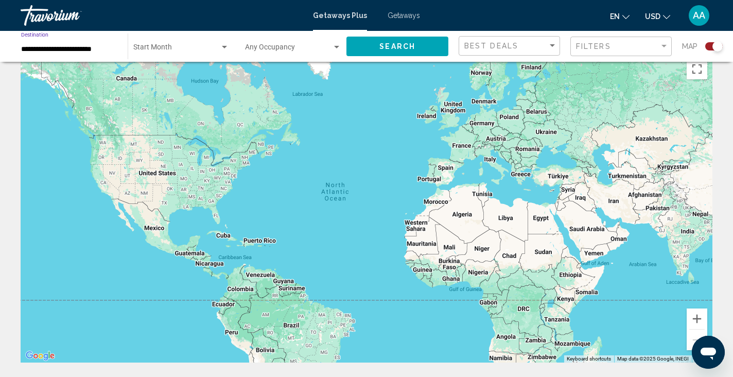
click at [193, 51] on span "Search widget" at bounding box center [176, 49] width 87 height 8
click at [403, 47] on div at bounding box center [366, 188] width 733 height 377
click at [403, 47] on span "Search" at bounding box center [398, 47] width 36 height 8
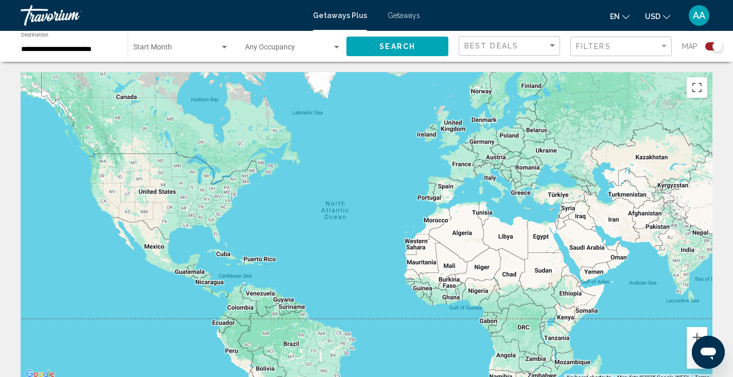
click at [64, 58] on div "**********" at bounding box center [69, 46] width 96 height 28
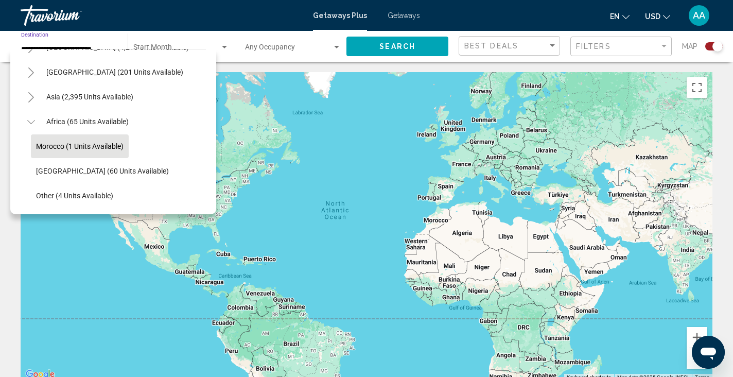
scroll to position [211, 0]
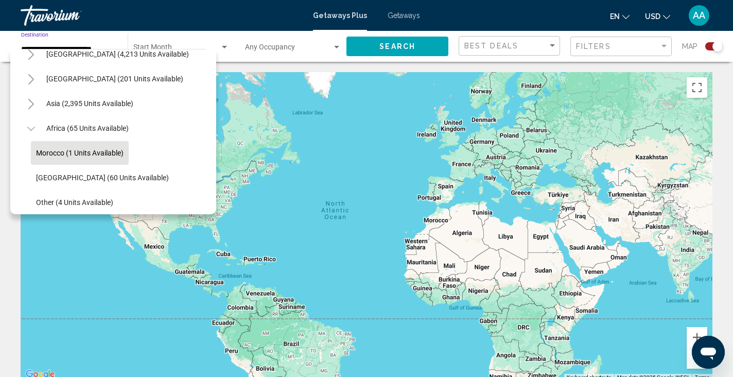
click at [28, 130] on icon "Toggle Africa (65 units available)" at bounding box center [31, 129] width 8 height 10
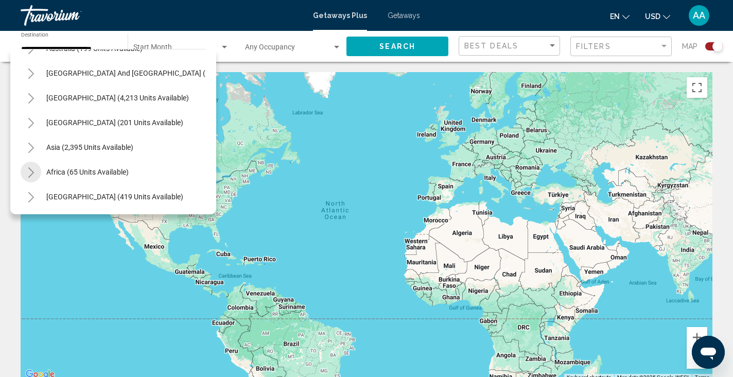
scroll to position [167, 0]
click at [31, 145] on icon "Toggle Asia (2,395 units available)" at bounding box center [31, 148] width 8 height 10
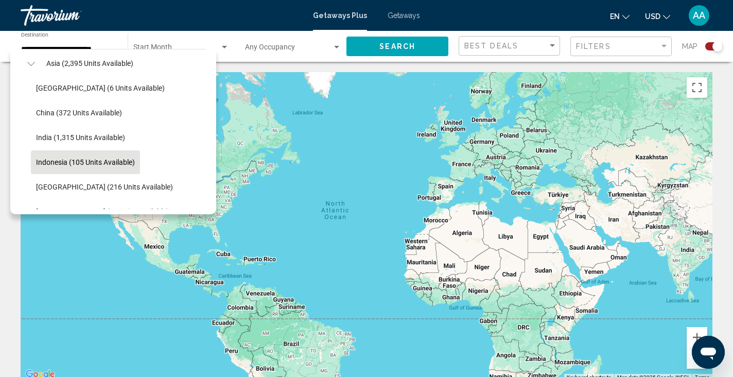
scroll to position [316, 0]
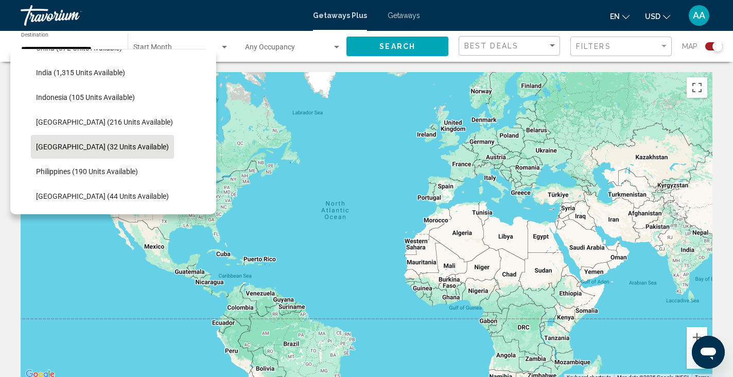
click at [62, 149] on span "[GEOGRAPHIC_DATA] (32 units available)" at bounding box center [102, 147] width 133 height 8
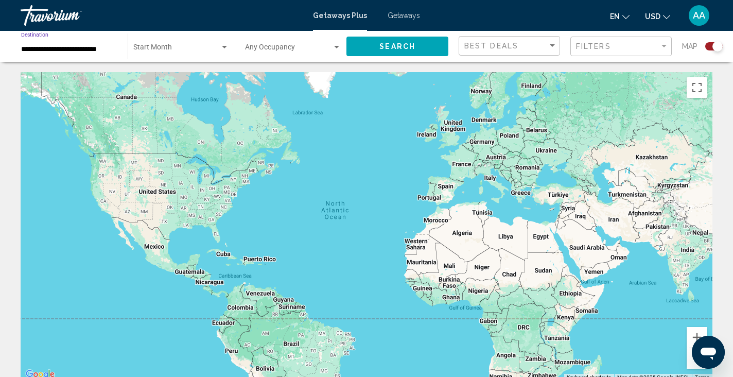
click at [196, 51] on span "Search widget" at bounding box center [176, 49] width 87 height 8
click at [196, 51] on span "All Start Months" at bounding box center [181, 50] width 96 height 22
click at [260, 46] on span "Search widget" at bounding box center [288, 49] width 87 height 8
click at [267, 51] on span "Any Occupancy" at bounding box center [269, 49] width 49 height 8
click at [713, 46] on div "Search widget" at bounding box center [718, 46] width 10 height 10
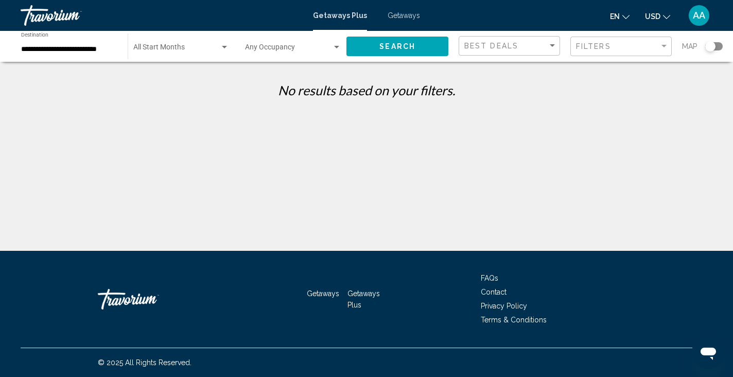
click at [420, 53] on button "Search" at bounding box center [398, 46] width 102 height 19
click at [517, 56] on div "Best Deals" at bounding box center [509, 46] width 101 height 21
click at [517, 52] on div "Best Deals" at bounding box center [511, 46] width 93 height 19
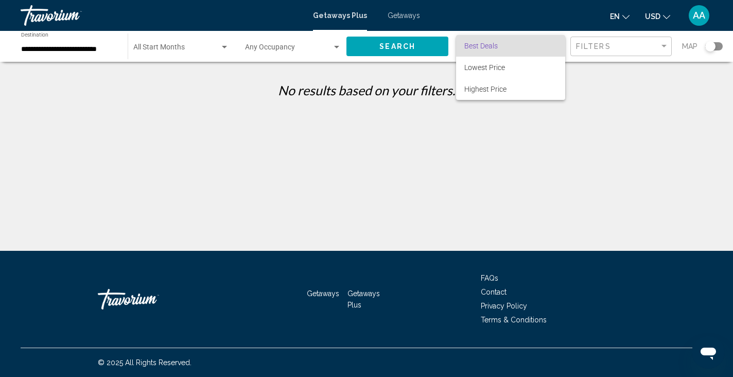
click at [271, 156] on div at bounding box center [366, 188] width 733 height 377
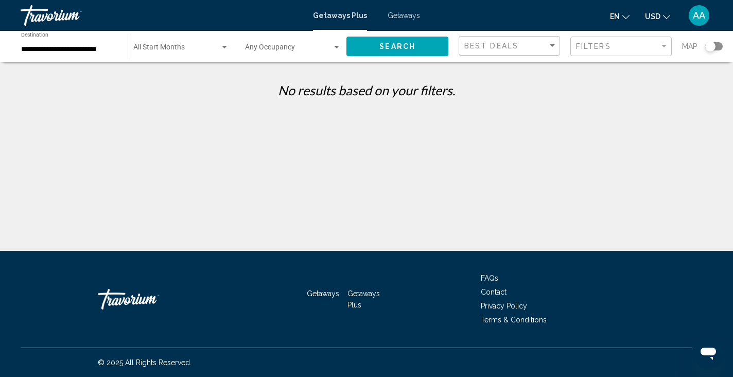
click at [273, 56] on div "Occupancy Any Occupancy" at bounding box center [293, 46] width 96 height 28
click at [281, 53] on span "Any Occupancy" at bounding box center [269, 49] width 49 height 8
click at [176, 49] on span "Search widget" at bounding box center [176, 49] width 87 height 8
click at [174, 89] on div at bounding box center [366, 188] width 733 height 377
click at [90, 62] on div "**********" at bounding box center [366, 125] width 733 height 251
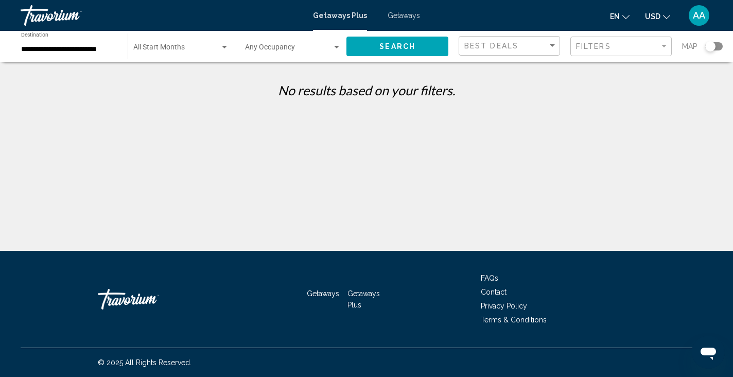
click at [89, 54] on div "**********" at bounding box center [69, 46] width 96 height 28
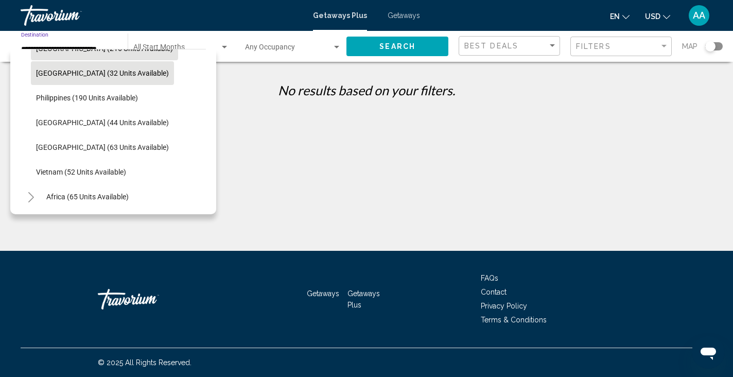
scroll to position [391, 0]
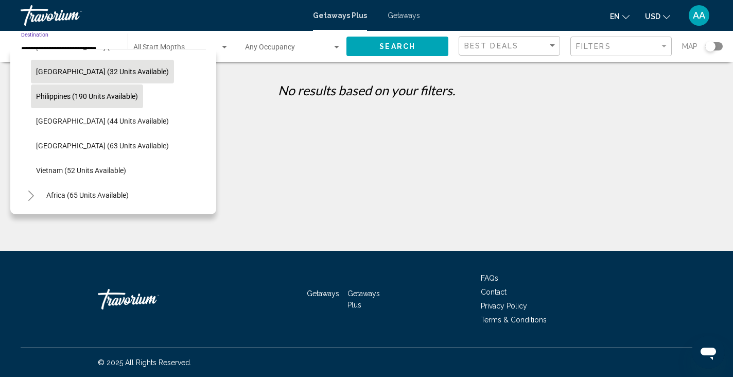
click at [93, 96] on span "Philippines (190 units available)" at bounding box center [87, 96] width 102 height 8
type input "**********"
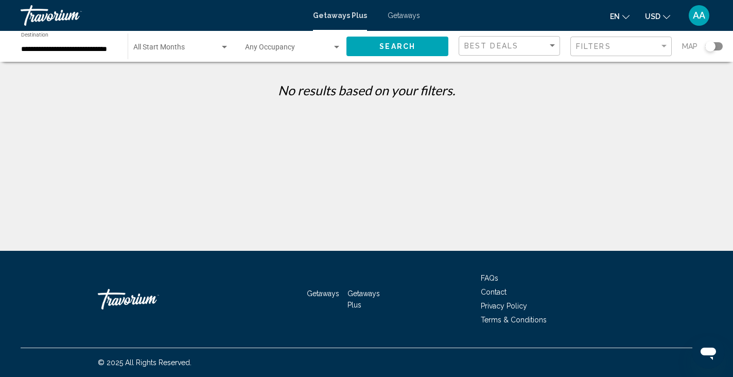
click at [171, 56] on div "Start Month All Start Months" at bounding box center [181, 46] width 96 height 28
click at [181, 128] on div at bounding box center [366, 188] width 733 height 377
click at [391, 16] on span "Getaways" at bounding box center [404, 15] width 32 height 8
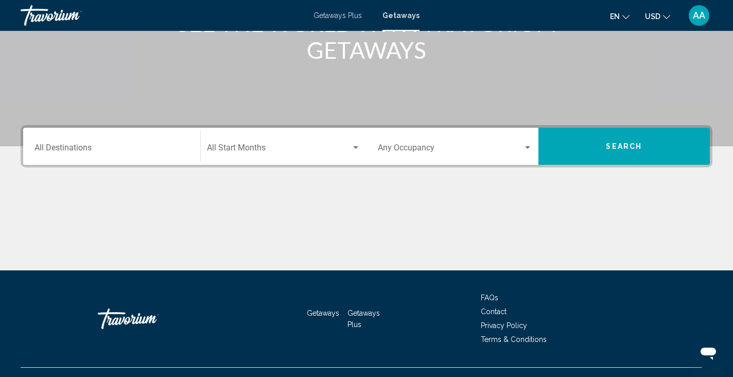
click at [106, 147] on input "Destination All Destinations" at bounding box center [112, 149] width 155 height 9
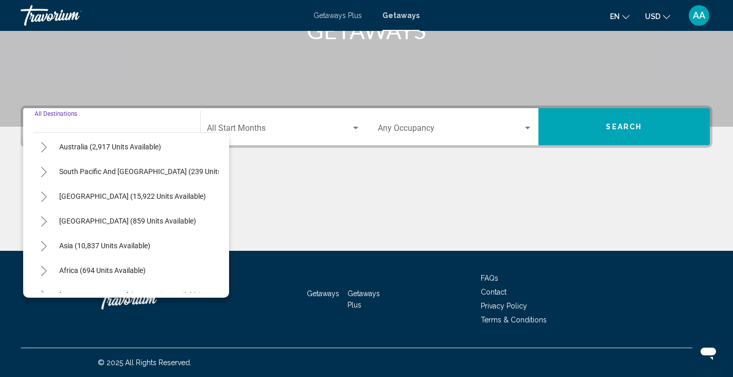
scroll to position [167, 0]
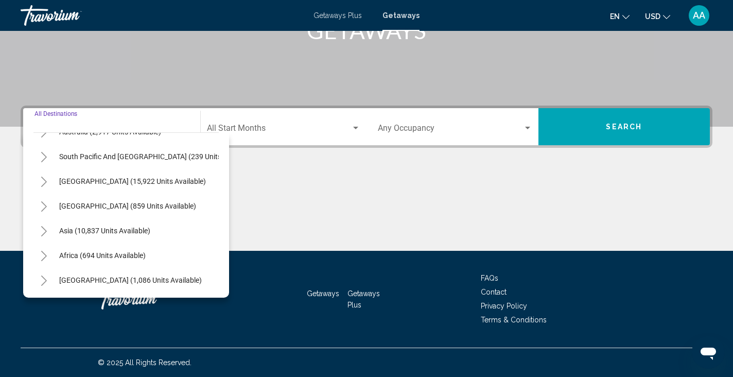
click at [46, 231] on icon "Toggle Asia (10,837 units available)" at bounding box center [44, 231] width 6 height 10
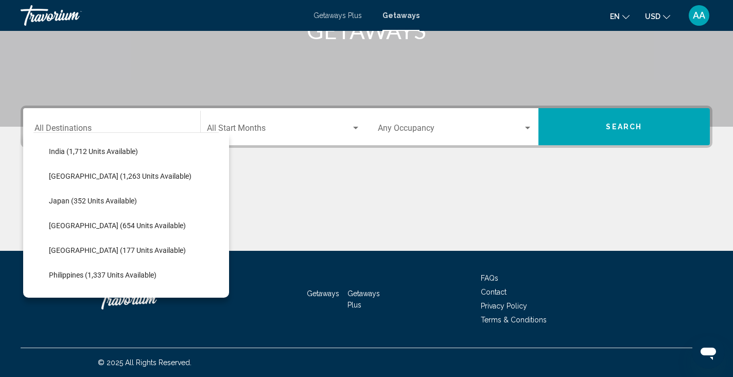
scroll to position [352, 0]
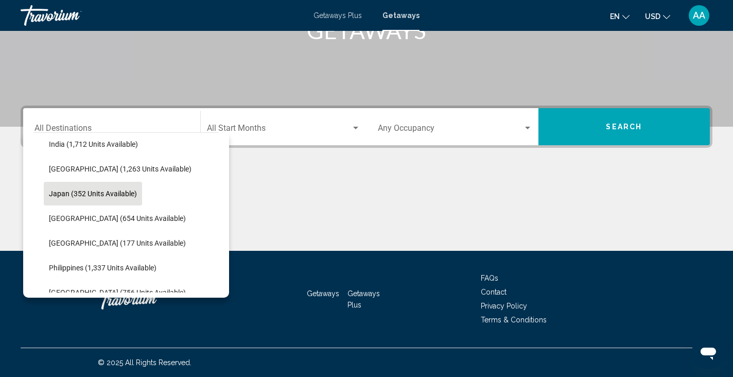
click at [105, 199] on button "Japan (352 units available)" at bounding box center [93, 194] width 98 height 24
type input "**********"
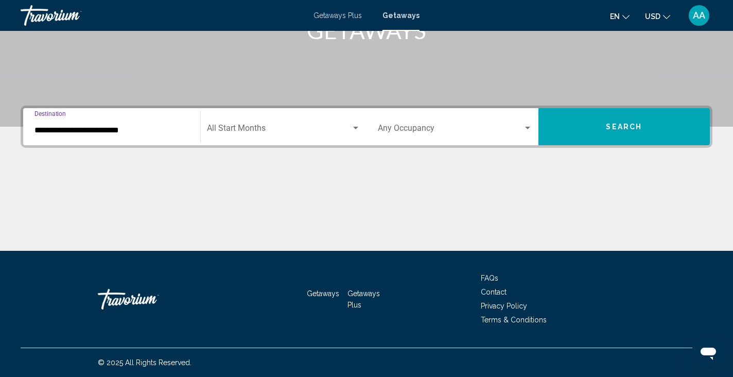
click at [259, 141] on div "Start Month All Start Months" at bounding box center [284, 127] width 154 height 32
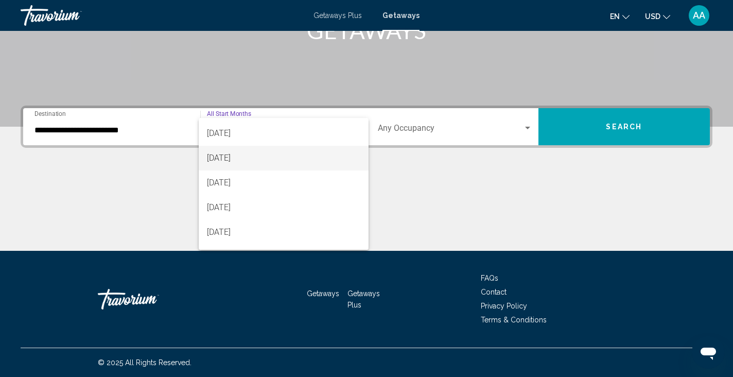
scroll to position [48, 0]
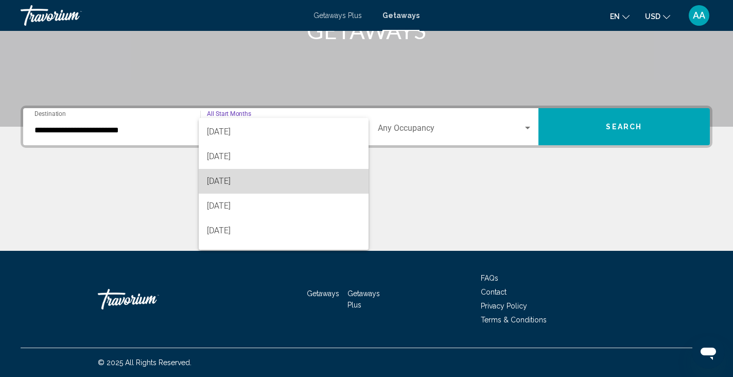
click at [251, 186] on span "[DATE]" at bounding box center [284, 181] width 154 height 25
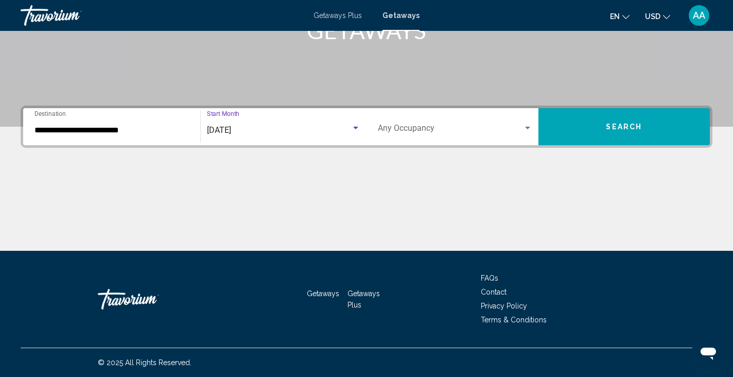
click at [433, 137] on div "Occupancy Any Occupancy" at bounding box center [455, 127] width 155 height 32
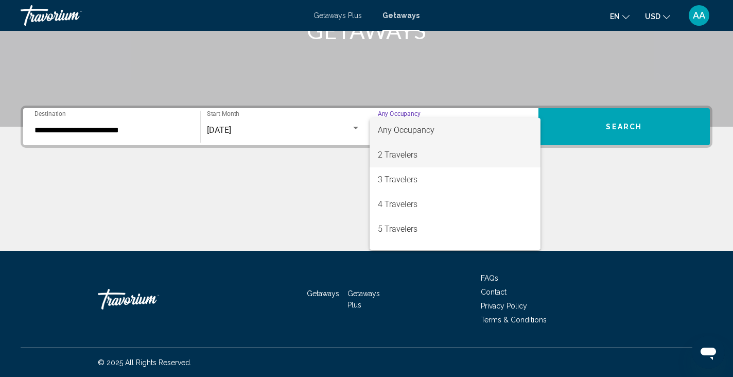
click at [433, 151] on span "2 Travelers" at bounding box center [455, 155] width 155 height 25
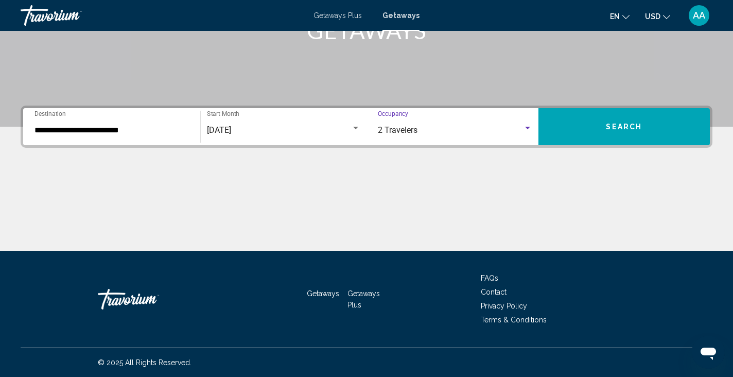
click at [587, 122] on button "Search" at bounding box center [625, 126] width 172 height 37
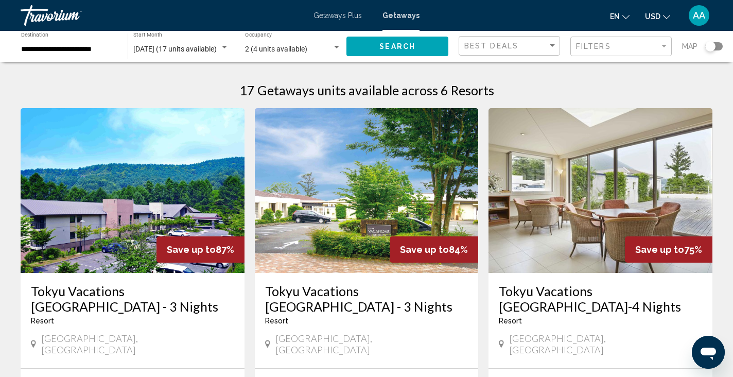
click at [714, 41] on div "Map" at bounding box center [702, 46] width 41 height 21
click at [714, 48] on div "Search widget" at bounding box center [711, 46] width 10 height 10
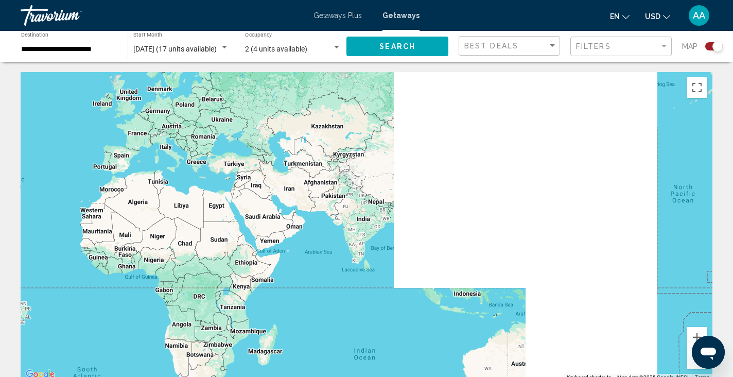
drag, startPoint x: 545, startPoint y: 262, endPoint x: 218, endPoint y: 231, distance: 328.5
click at [218, 231] on div "Main content" at bounding box center [367, 226] width 692 height 309
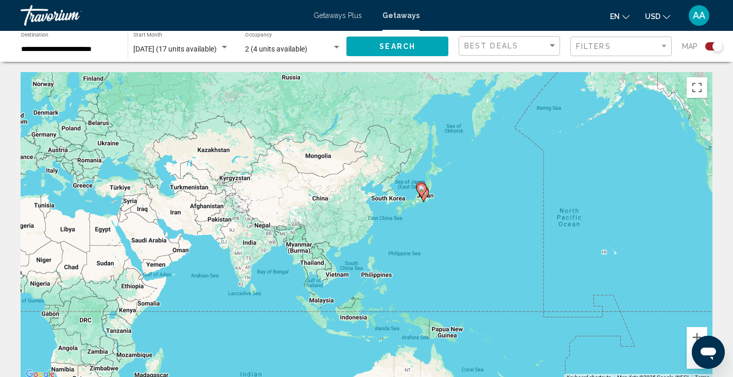
drag, startPoint x: 507, startPoint y: 252, endPoint x: 395, endPoint y: 277, distance: 114.3
click at [395, 277] on div "To activate drag with keyboard, press Alt + Enter. Once in keyboard drag state,…" at bounding box center [367, 226] width 692 height 309
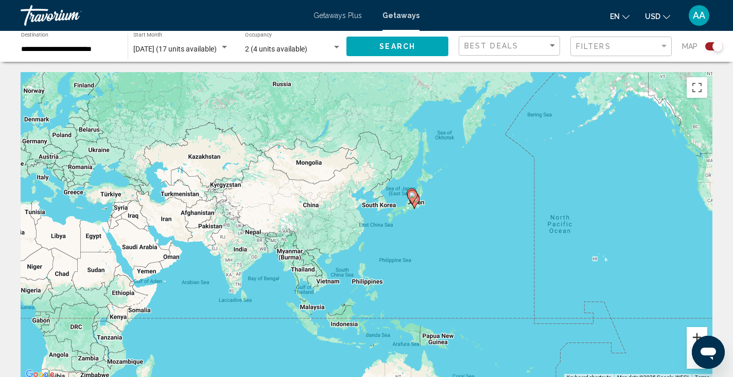
click at [701, 333] on button "Zoom in" at bounding box center [697, 337] width 21 height 21
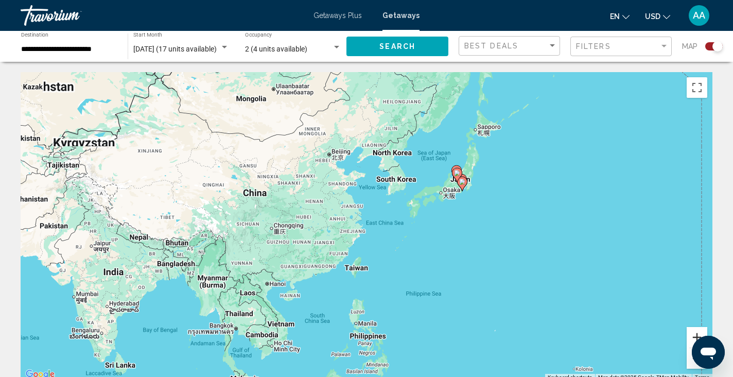
click at [701, 333] on button "Zoom in" at bounding box center [697, 337] width 21 height 21
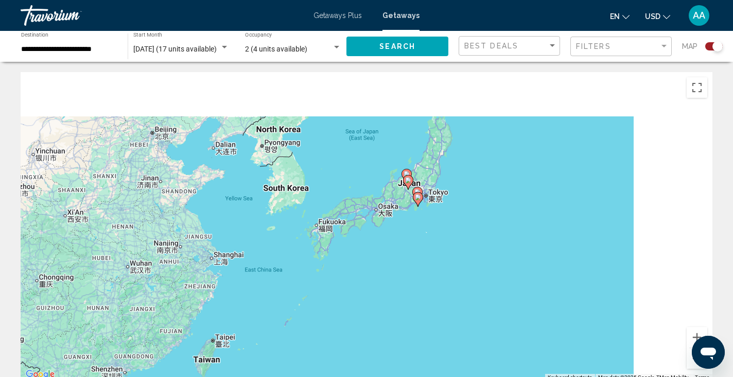
drag, startPoint x: 629, startPoint y: 215, endPoint x: 461, endPoint y: 278, distance: 179.3
click at [461, 278] on div "To activate drag with keyboard, press Alt + Enter. Once in keyboard drag state,…" at bounding box center [367, 226] width 692 height 309
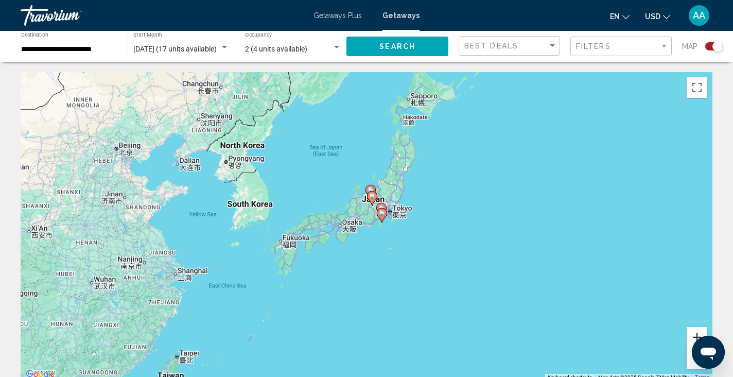
click at [696, 340] on button "Zoom in" at bounding box center [697, 337] width 21 height 21
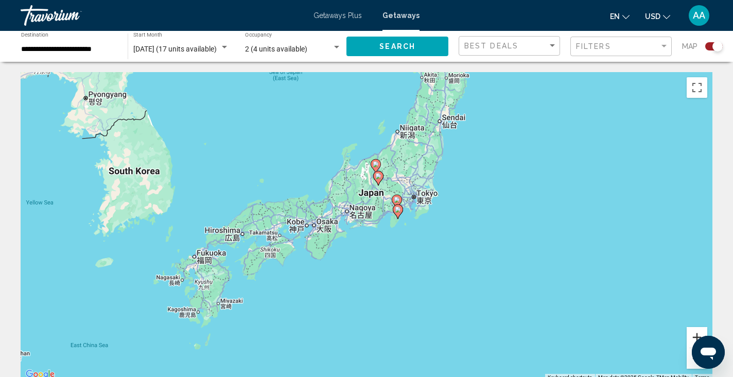
click at [696, 340] on button "Zoom in" at bounding box center [697, 337] width 21 height 21
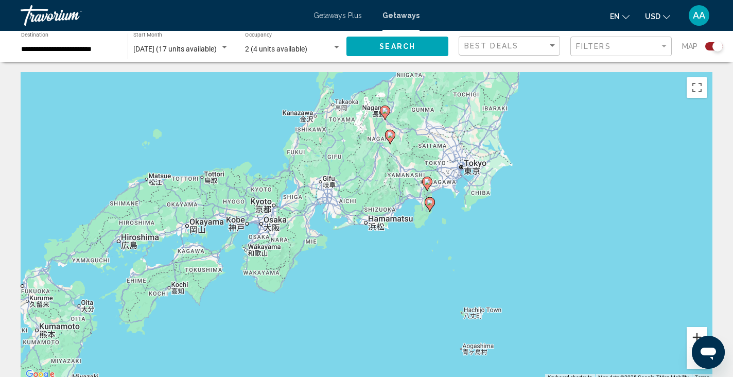
click at [696, 340] on button "Zoom in" at bounding box center [697, 337] width 21 height 21
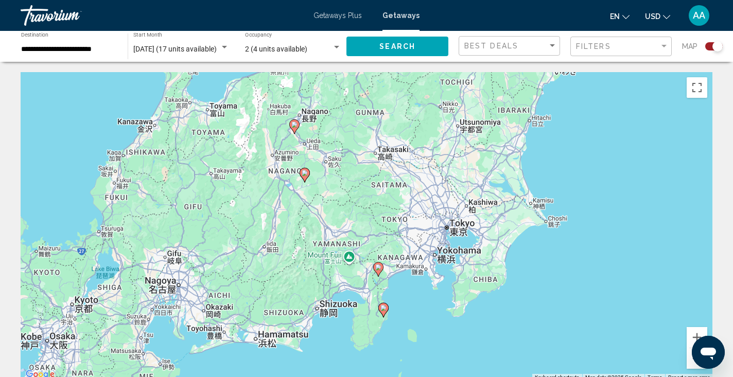
drag, startPoint x: 572, startPoint y: 150, endPoint x: 462, endPoint y: 272, distance: 163.4
click at [462, 272] on div "To activate drag with keyboard, press Alt + Enter. Once in keyboard drag state,…" at bounding box center [367, 226] width 692 height 309
click at [379, 272] on icon "Main content" at bounding box center [378, 269] width 9 height 13
type input "**********"
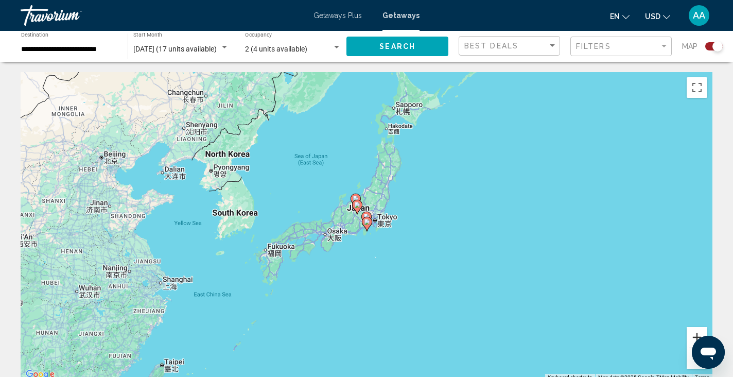
click at [693, 337] on button "Zoom in" at bounding box center [697, 337] width 21 height 21
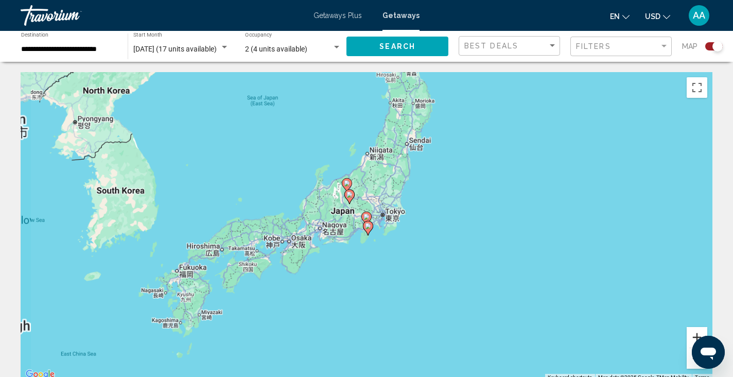
click at [693, 337] on button "Zoom in" at bounding box center [697, 337] width 21 height 21
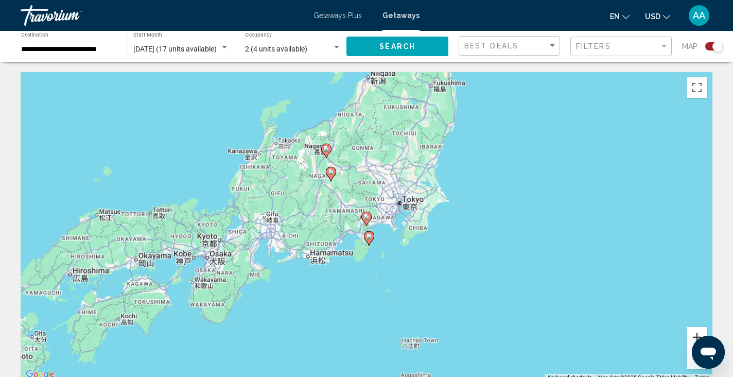
click at [693, 337] on button "Zoom in" at bounding box center [697, 337] width 21 height 21
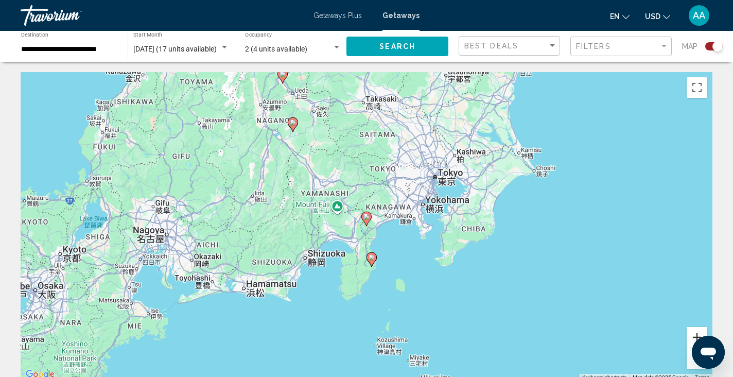
click at [693, 337] on button "Zoom in" at bounding box center [697, 337] width 21 height 21
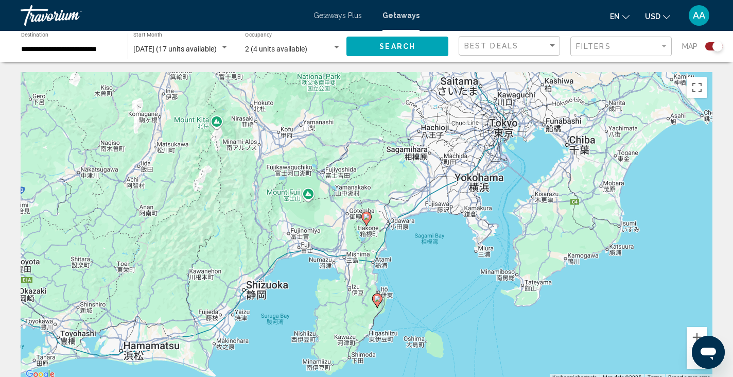
click at [712, 48] on div "Search widget" at bounding box center [715, 46] width 18 height 8
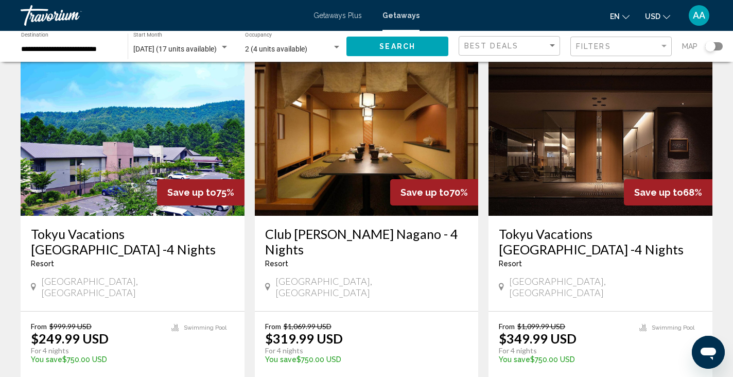
scroll to position [439, 0]
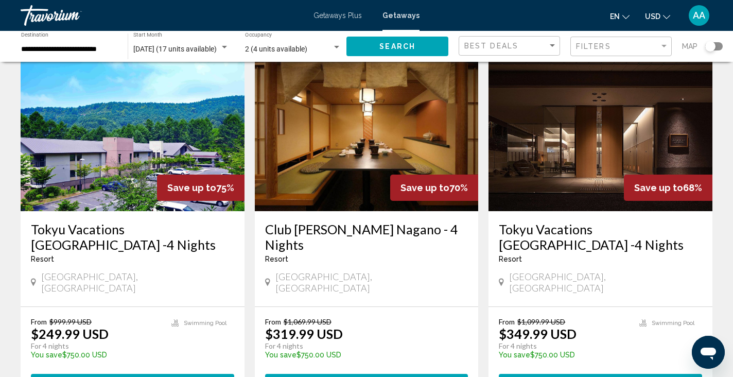
click at [299, 221] on h3 "Club [PERSON_NAME] Nagano - 4 Nights" at bounding box center [366, 236] width 203 height 31
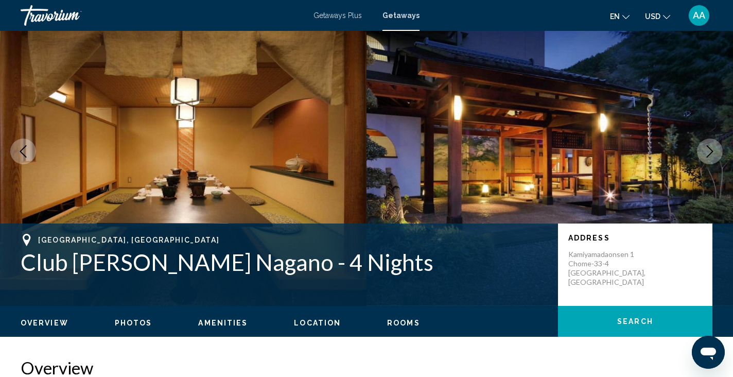
scroll to position [35, 0]
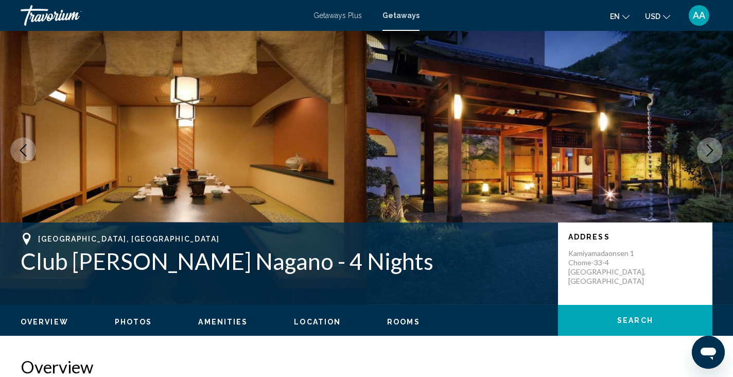
click at [523, 152] on img "Main content" at bounding box center [550, 150] width 367 height 309
click at [718, 158] on button "Next image" at bounding box center [710, 151] width 26 height 26
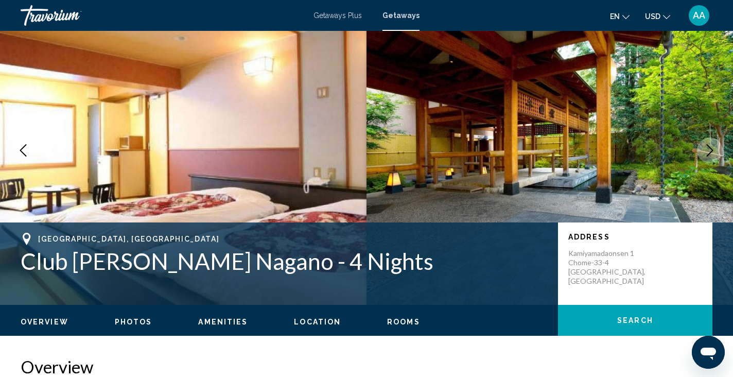
click at [718, 158] on button "Next image" at bounding box center [710, 151] width 26 height 26
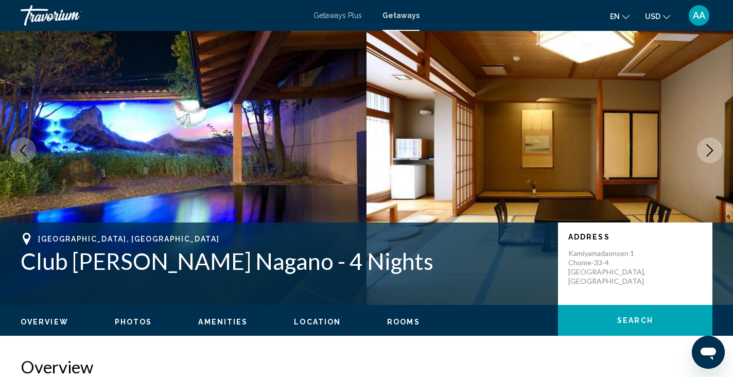
click at [718, 158] on button "Next image" at bounding box center [710, 151] width 26 height 26
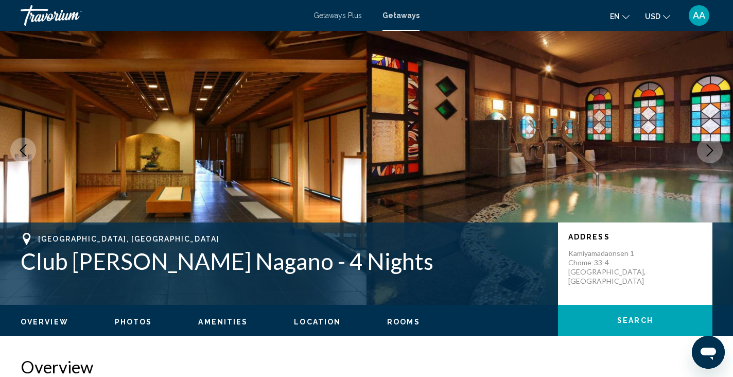
click at [718, 158] on button "Next image" at bounding box center [710, 151] width 26 height 26
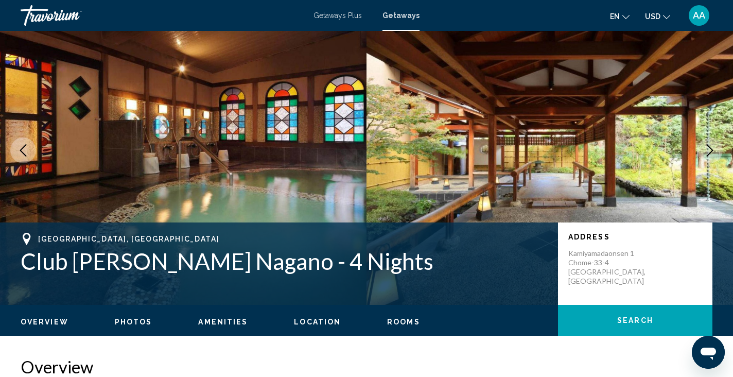
click at [718, 158] on button "Next image" at bounding box center [710, 151] width 26 height 26
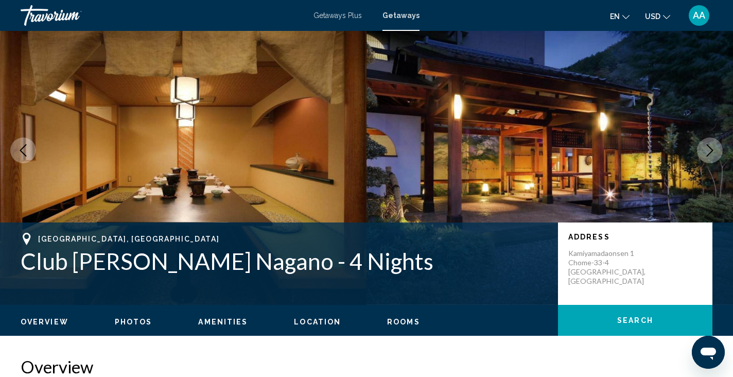
click at [718, 158] on button "Next image" at bounding box center [710, 151] width 26 height 26
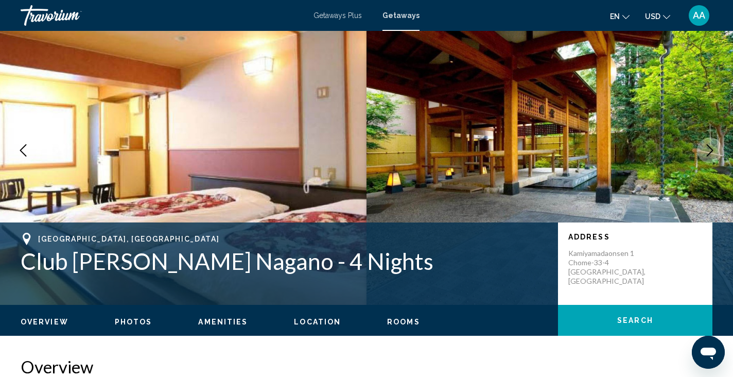
click at [718, 158] on button "Next image" at bounding box center [710, 151] width 26 height 26
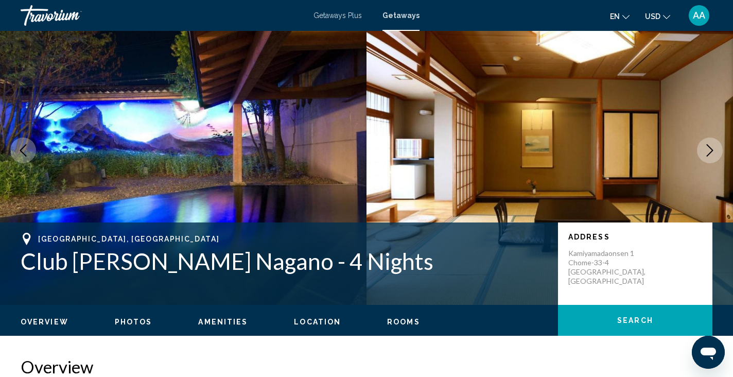
click at [718, 158] on button "Next image" at bounding box center [710, 151] width 26 height 26
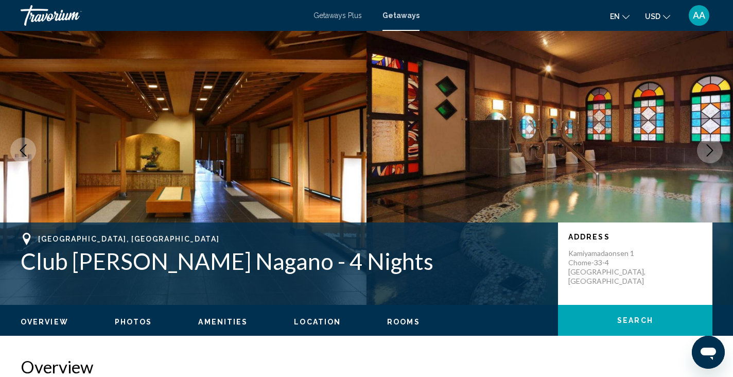
click at [718, 158] on button "Next image" at bounding box center [710, 151] width 26 height 26
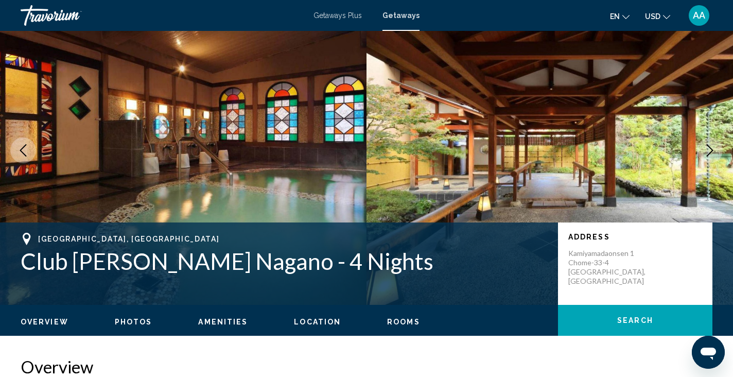
click at [718, 158] on button "Next image" at bounding box center [710, 151] width 26 height 26
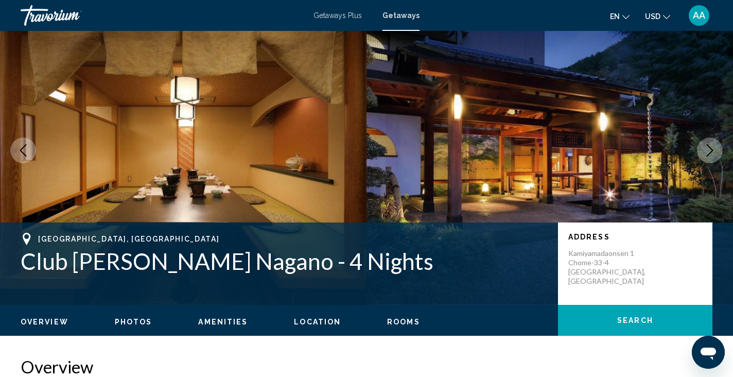
click at [718, 158] on button "Next image" at bounding box center [710, 151] width 26 height 26
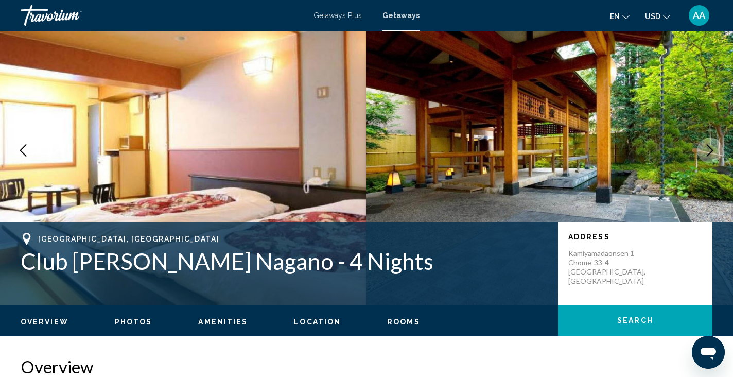
click at [718, 158] on button "Next image" at bounding box center [710, 151] width 26 height 26
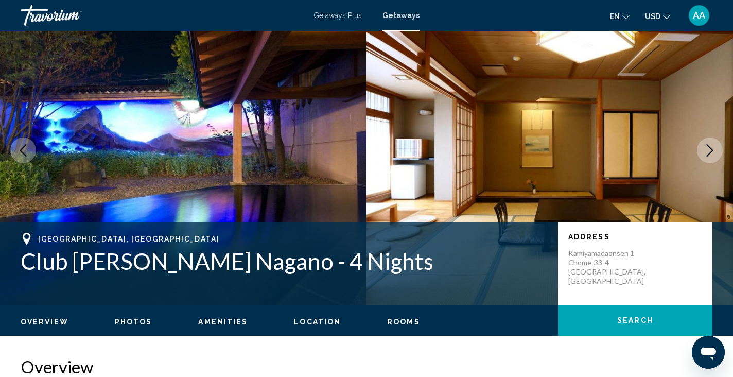
click at [718, 158] on button "Next image" at bounding box center [710, 151] width 26 height 26
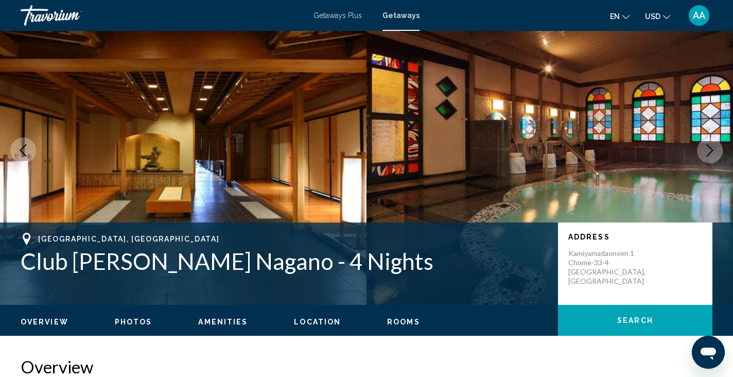
click at [718, 158] on button "Next image" at bounding box center [710, 151] width 26 height 26
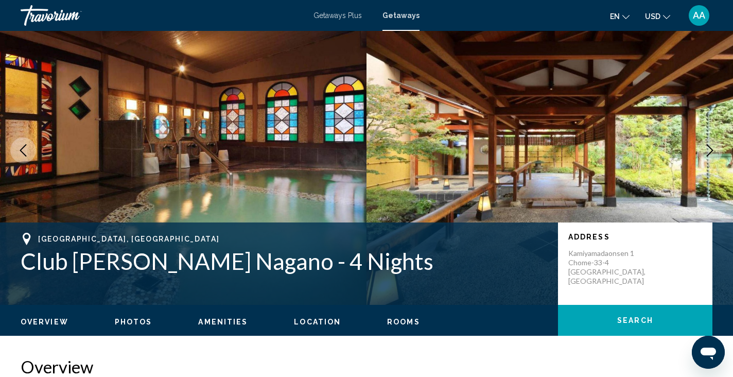
click at [718, 158] on button "Next image" at bounding box center [710, 151] width 26 height 26
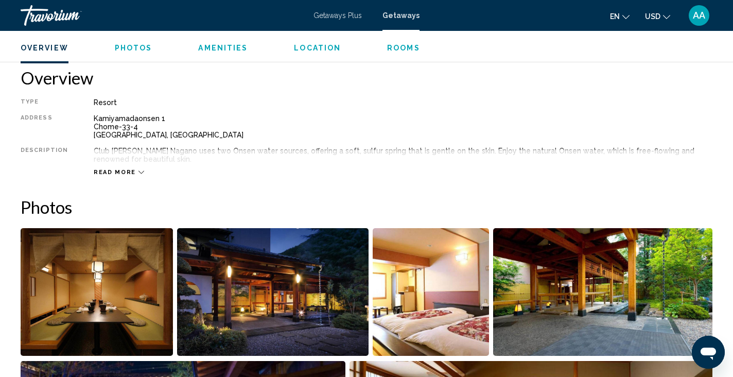
scroll to position [319, 0]
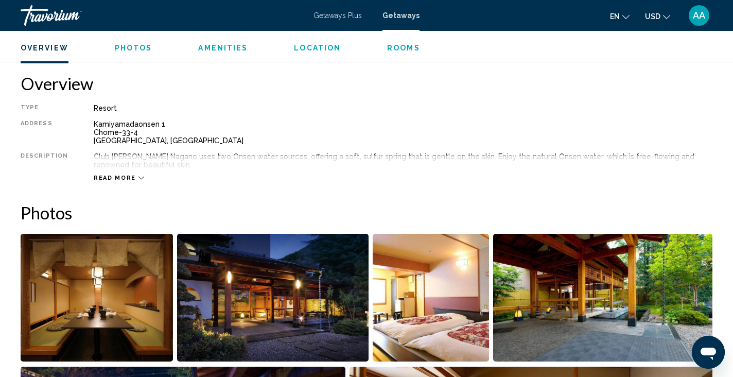
click at [134, 170] on div "Read more" at bounding box center [403, 167] width 619 height 28
click at [126, 177] on span "Read more" at bounding box center [115, 178] width 42 height 7
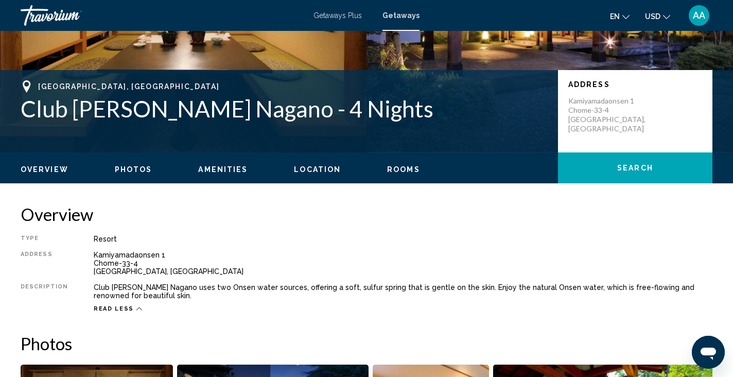
scroll to position [0, 0]
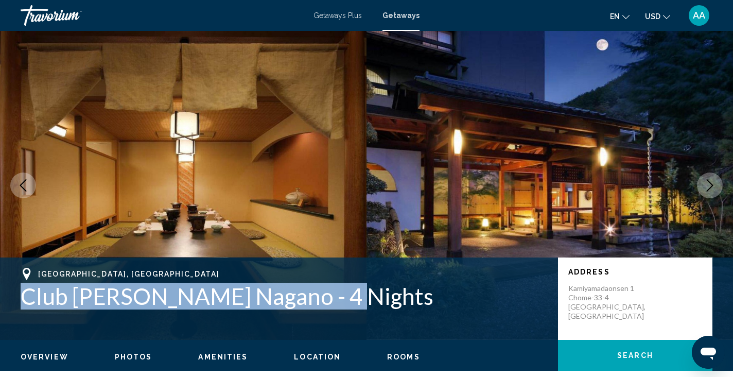
drag, startPoint x: 23, startPoint y: 296, endPoint x: 380, endPoint y: 306, distance: 357.1
click at [380, 306] on h1 "Club [PERSON_NAME] Nagano - 4 Nights" at bounding box center [284, 296] width 527 height 27
copy h1 "Club [PERSON_NAME]"
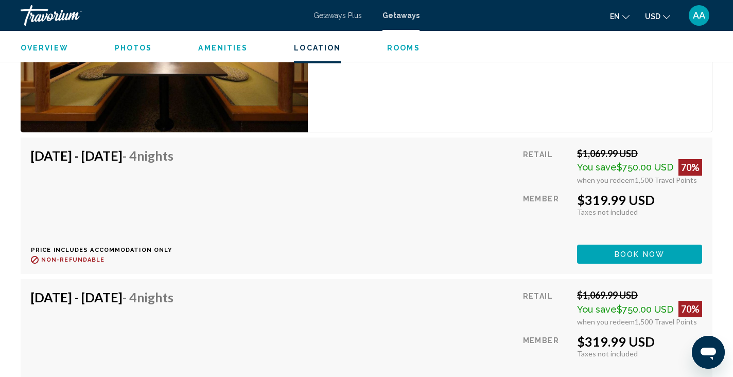
scroll to position [1595, 0]
